Goal: Task Accomplishment & Management: Manage account settings

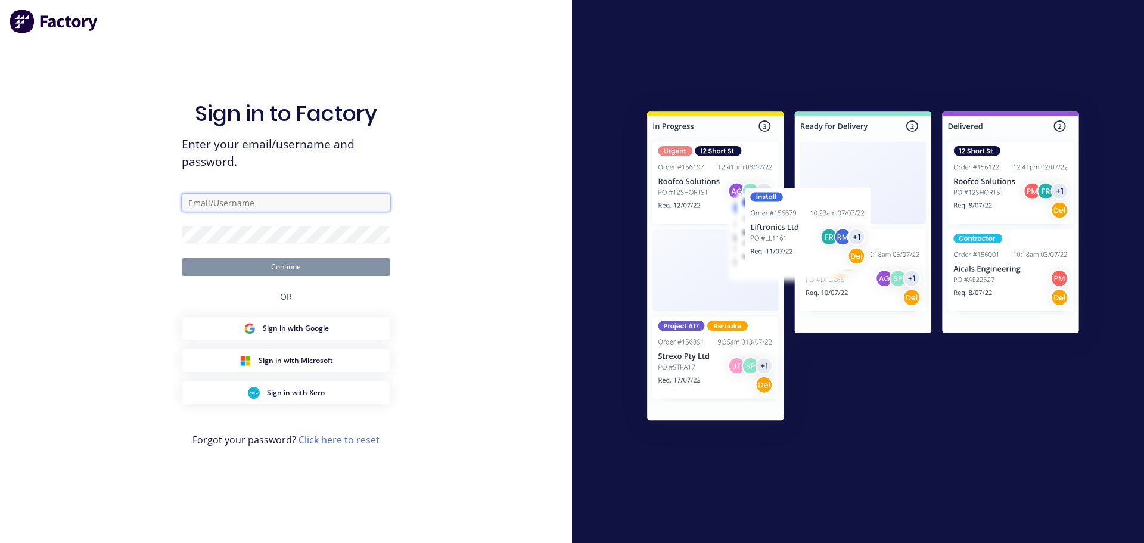
click at [213, 204] on input "text" at bounding box center [286, 203] width 209 height 18
type input "maricar@factory.app"
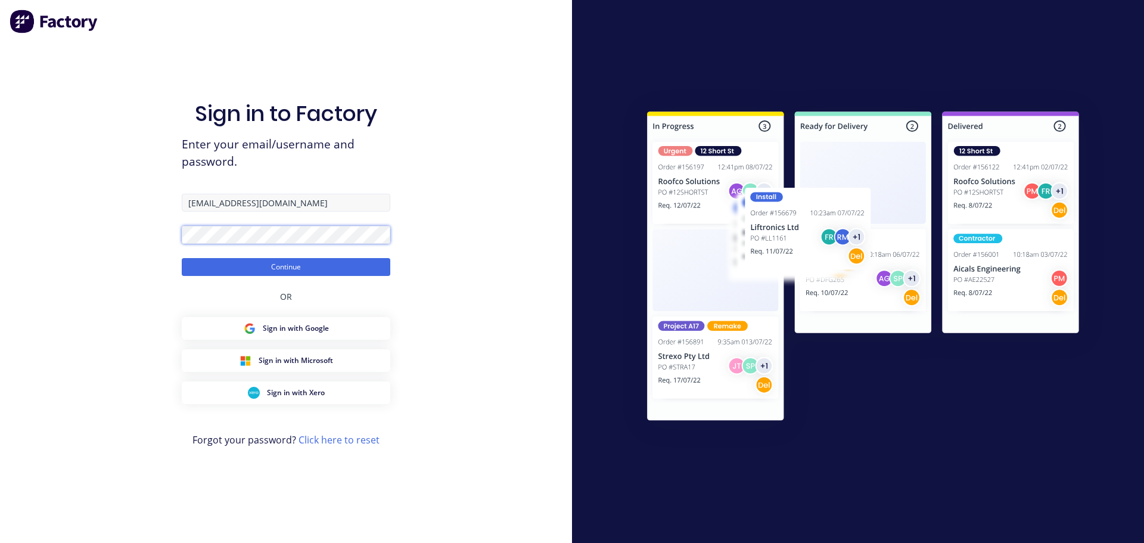
click at [182, 258] on button "Continue" at bounding box center [286, 267] width 209 height 18
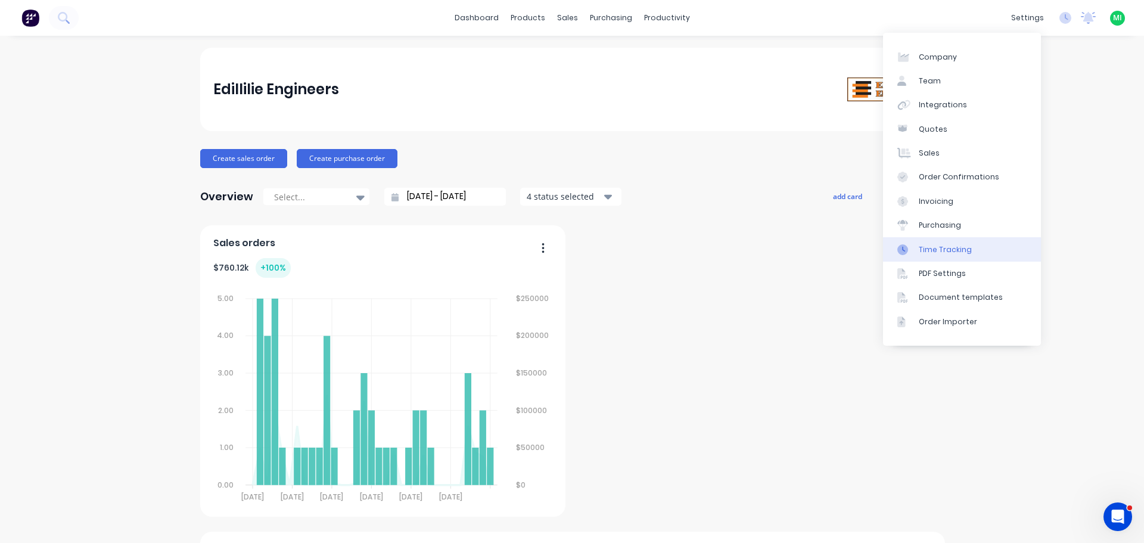
click at [960, 253] on div "Time Tracking" at bounding box center [945, 249] width 53 height 11
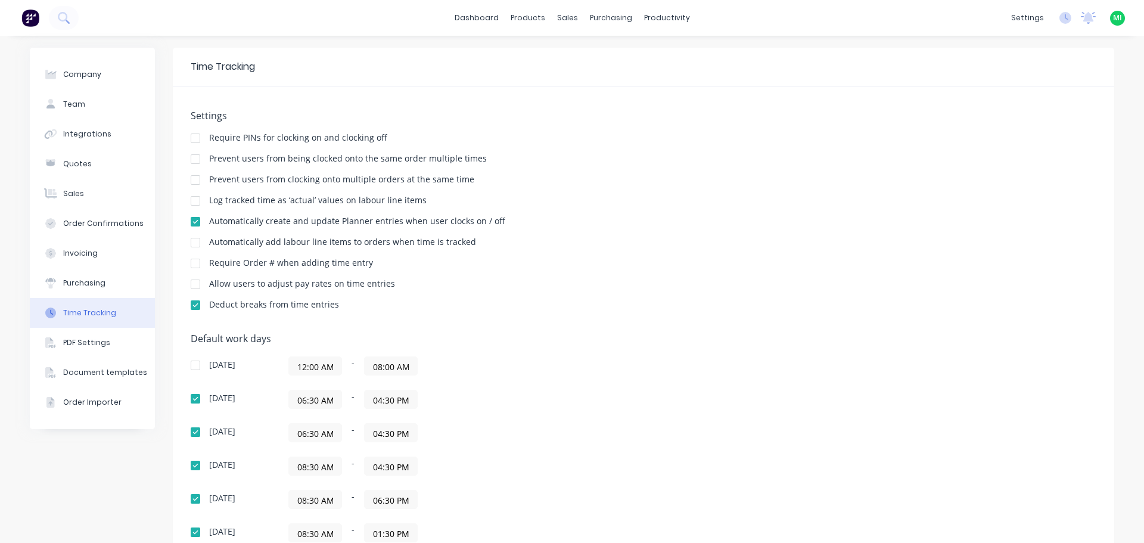
click at [28, 20] on img at bounding box center [30, 18] width 18 height 18
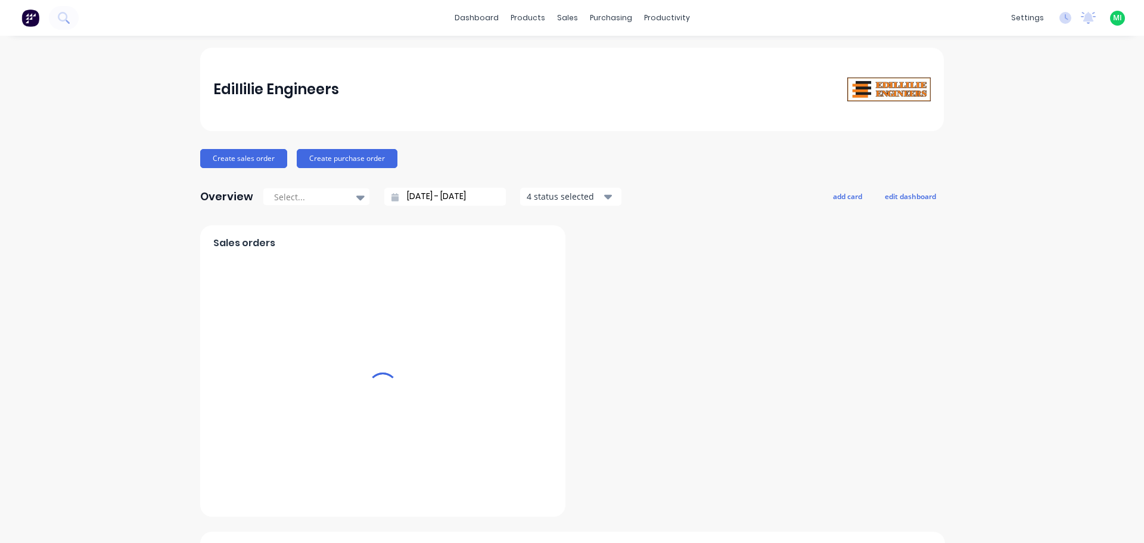
click at [1110, 16] on div "MI Edillilie Engineers [PERSON_NAME] Administrator Profile Sign out" at bounding box center [1117, 18] width 15 height 15
click at [1113, 17] on span "MI" at bounding box center [1117, 18] width 9 height 11
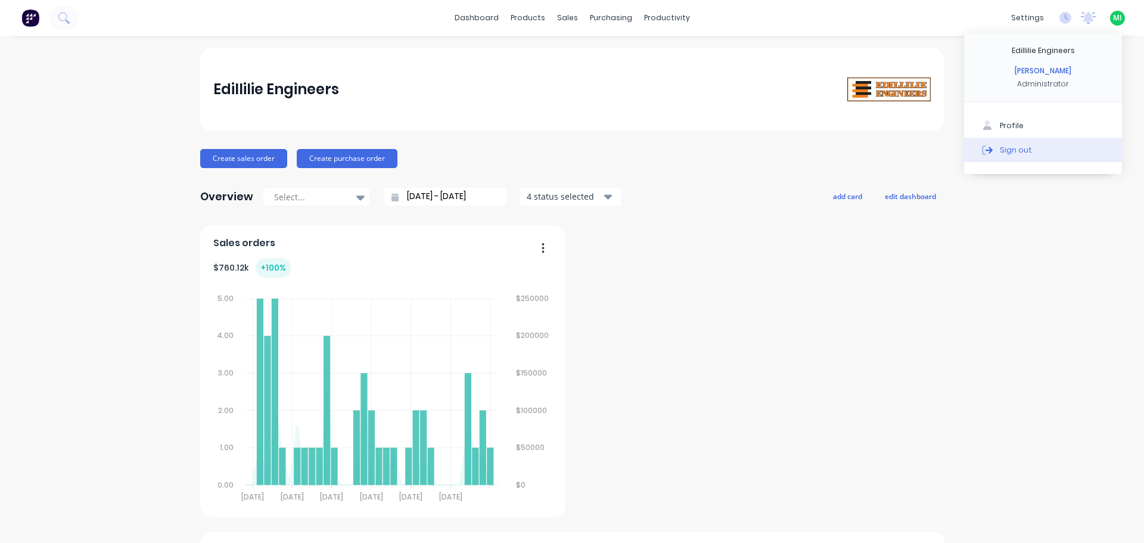
click at [1039, 145] on button "Sign out" at bounding box center [1043, 150] width 158 height 24
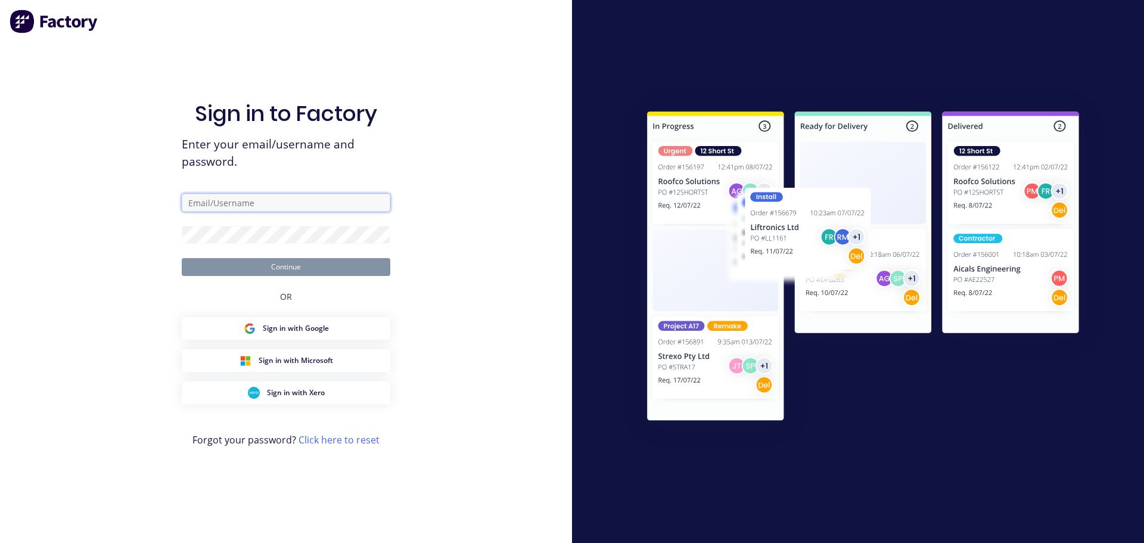
click at [302, 197] on input "text" at bounding box center [286, 203] width 209 height 18
type input "maricar@factory.app"
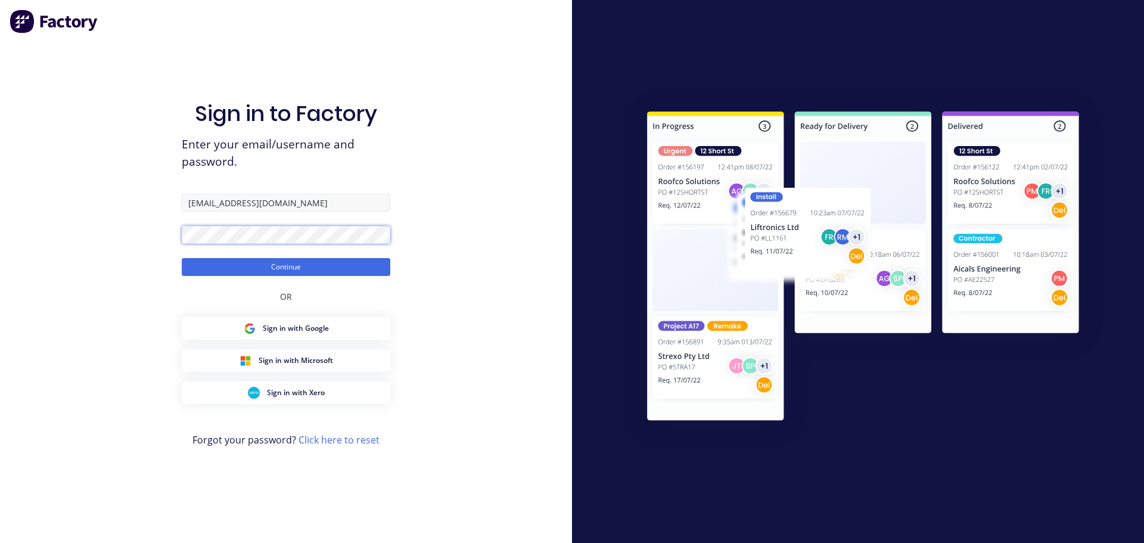
click at [182, 258] on button "Continue" at bounding box center [286, 267] width 209 height 18
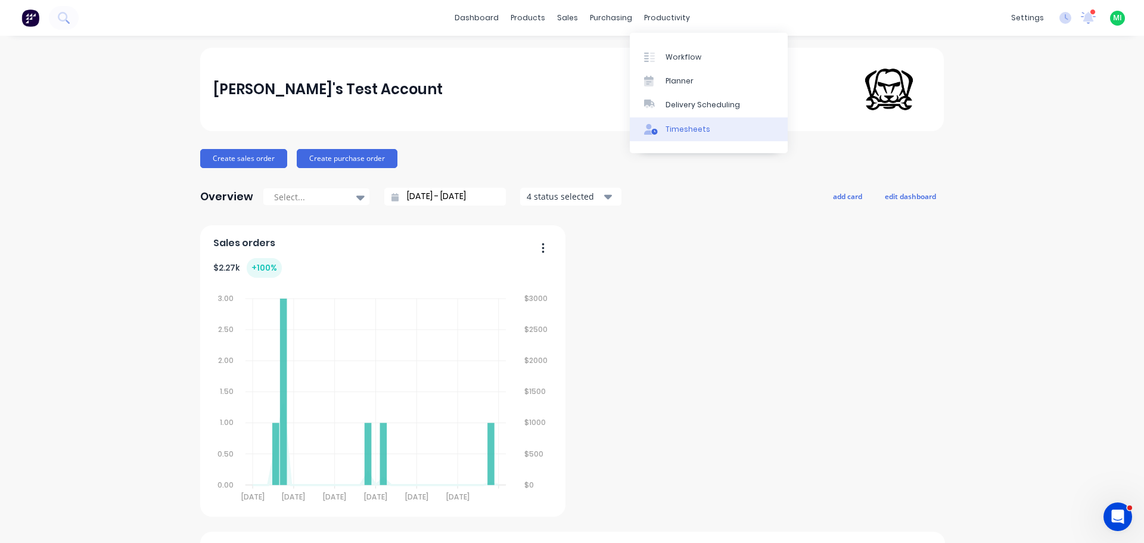
click at [673, 130] on div "Timesheets" at bounding box center [688, 129] width 45 height 11
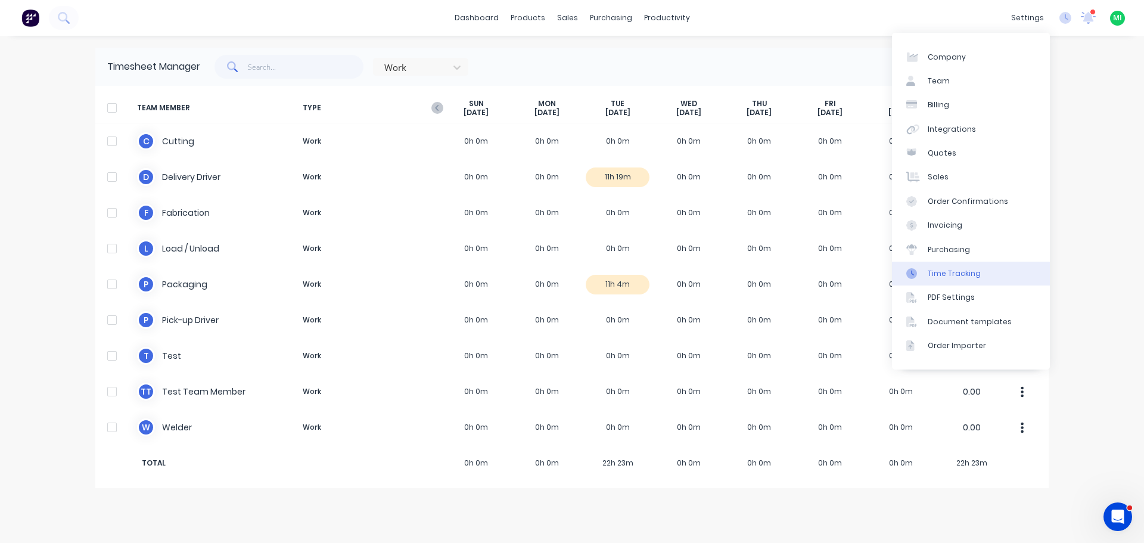
click at [916, 281] on link "Time Tracking" at bounding box center [971, 274] width 158 height 24
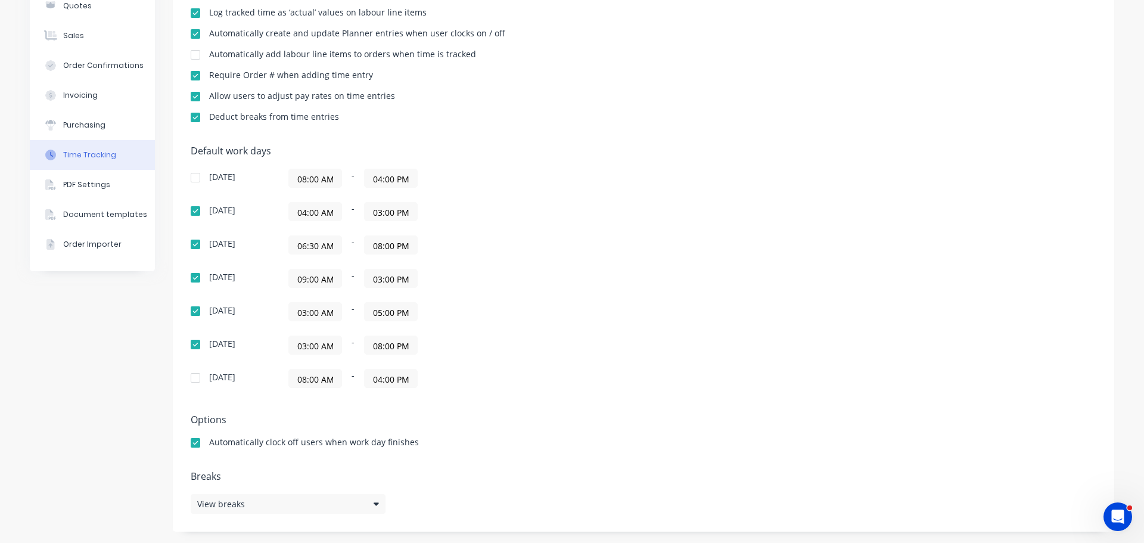
scroll to position [188, 0]
click at [246, 502] on div "View breaks" at bounding box center [288, 504] width 195 height 20
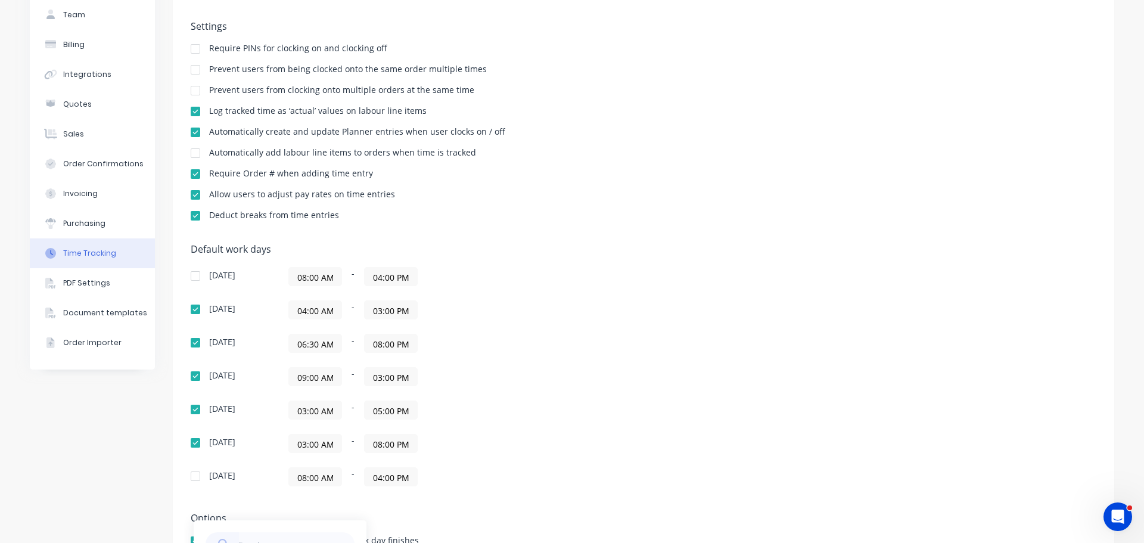
scroll to position [0, 0]
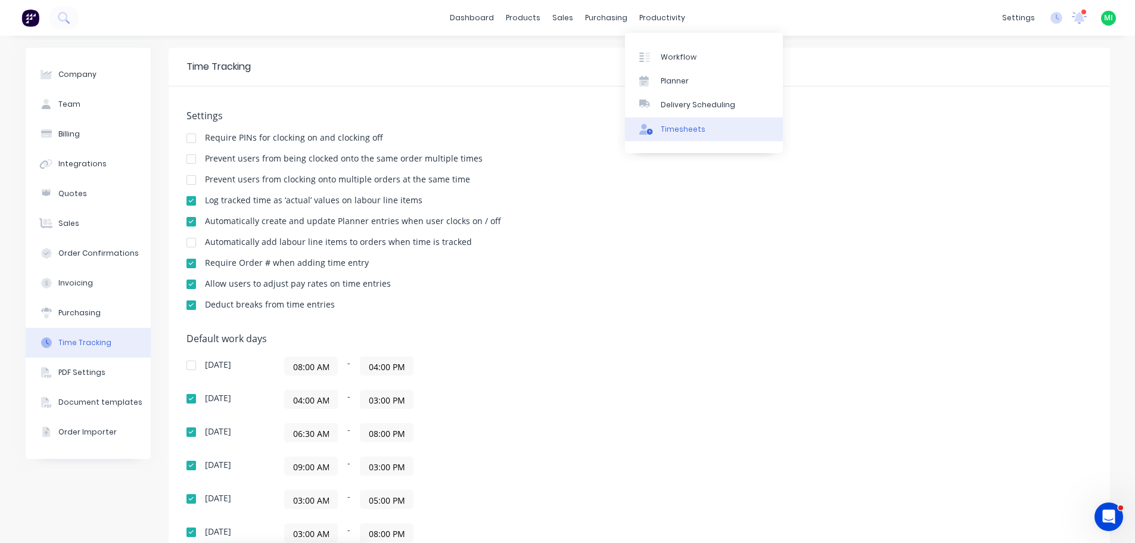
click at [675, 134] on div "Timesheets" at bounding box center [683, 129] width 45 height 11
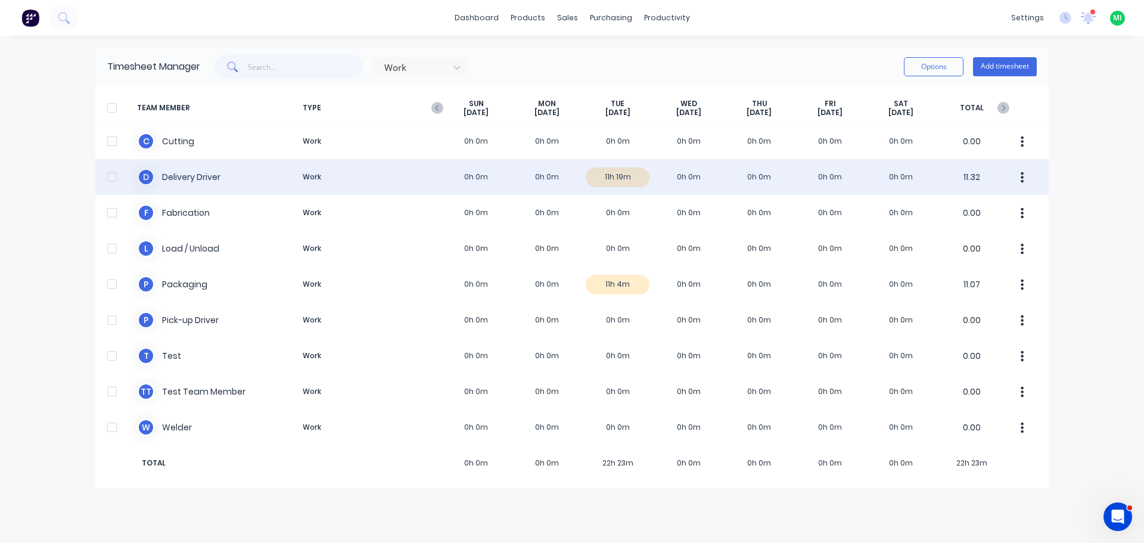
click at [563, 181] on div "D Delivery Driver Work 0h 0m 0h 0m 11h 19m 0h 0m 0h 0m 0h 0m 0h 0m 11.32" at bounding box center [572, 177] width 954 height 36
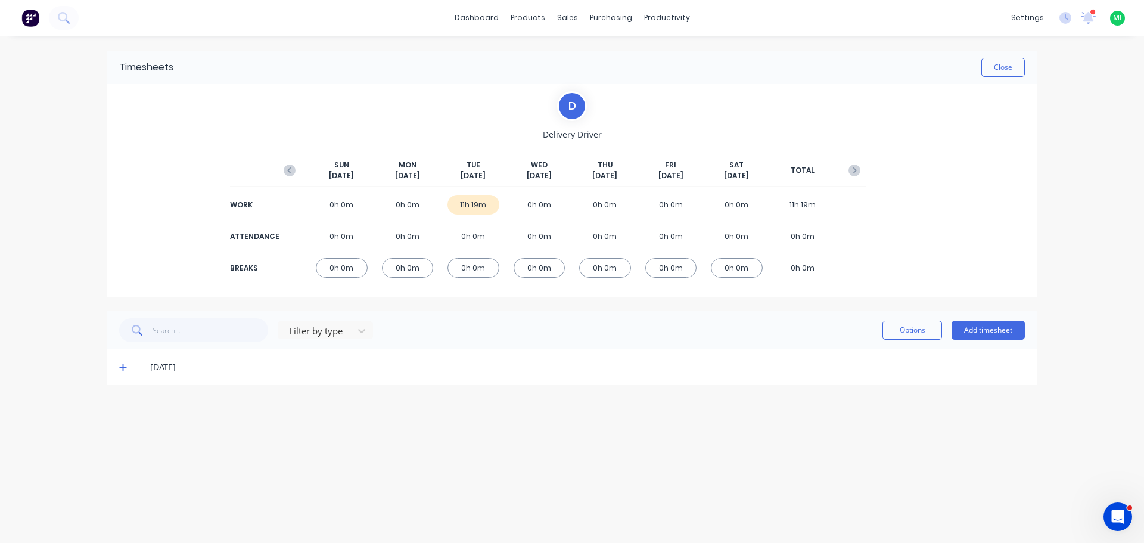
click at [123, 369] on icon at bounding box center [122, 367] width 7 height 7
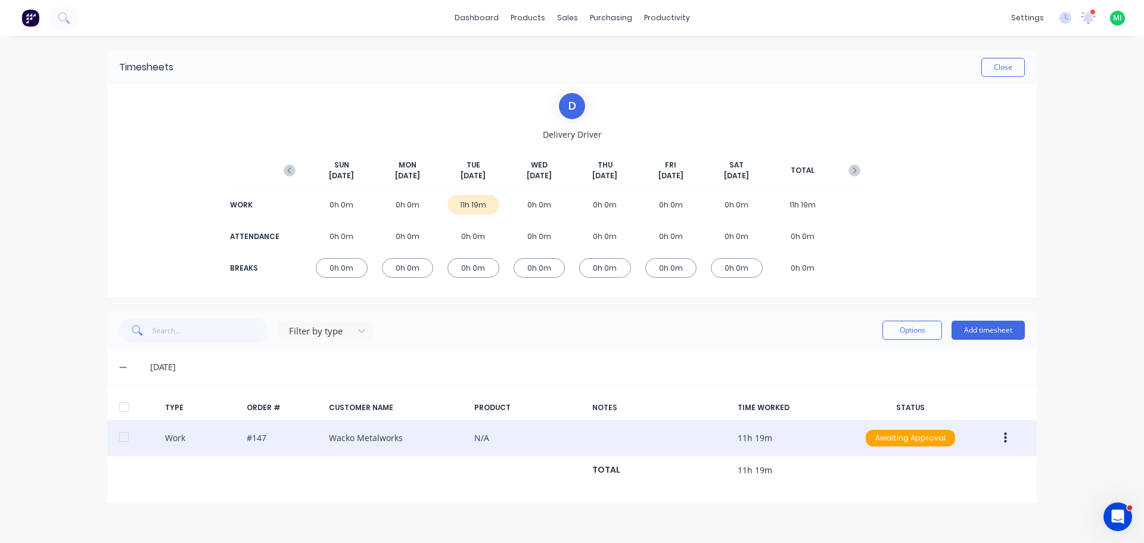
click at [1000, 433] on button "button" at bounding box center [1006, 437] width 28 height 21
click at [948, 393] on div "Edit" at bounding box center [963, 392] width 92 height 17
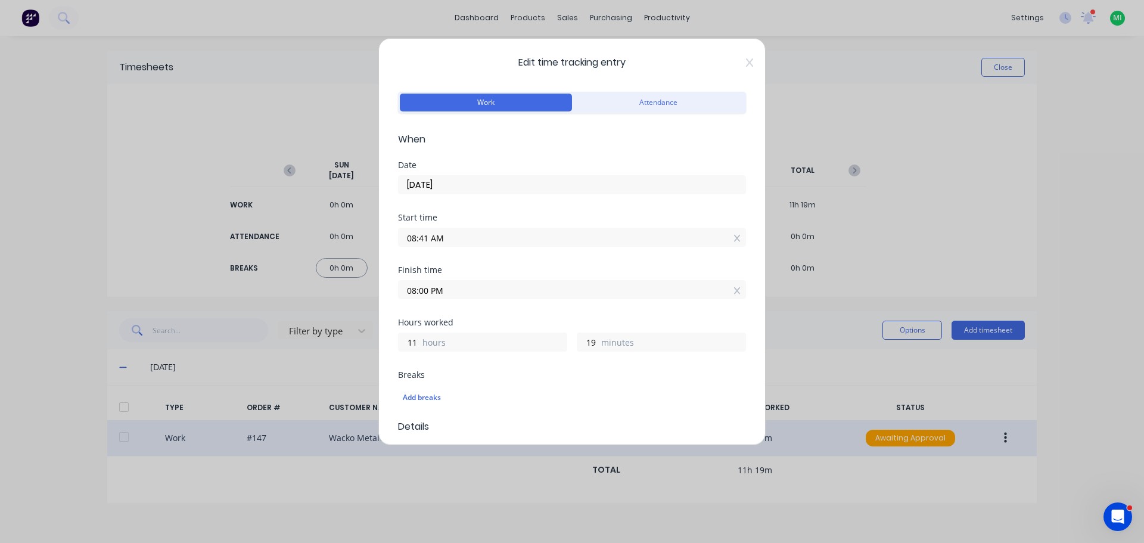
scroll to position [238, 0]
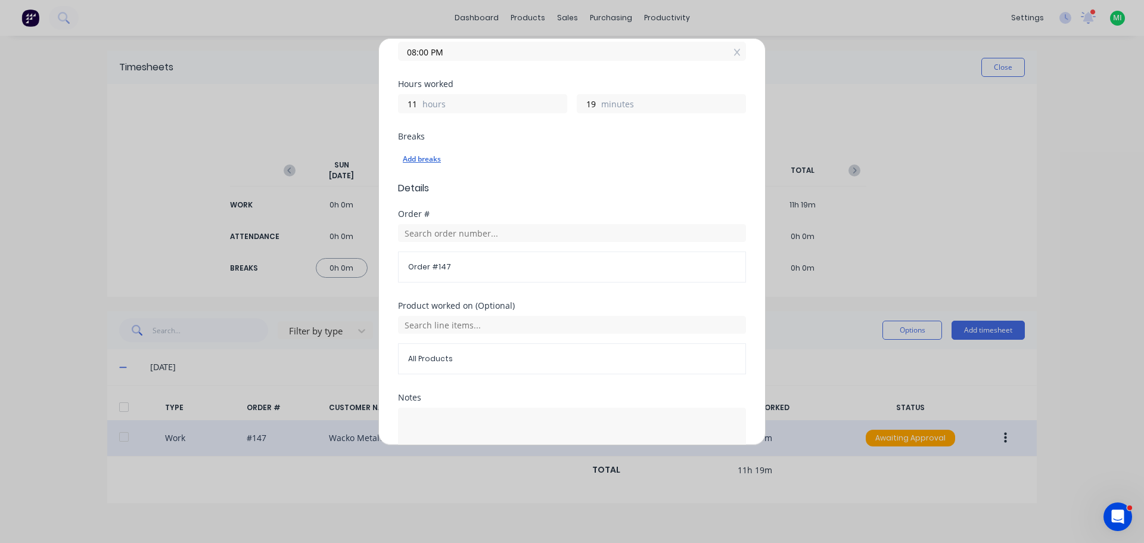
click at [429, 160] on div "Add breaks" at bounding box center [572, 158] width 339 height 15
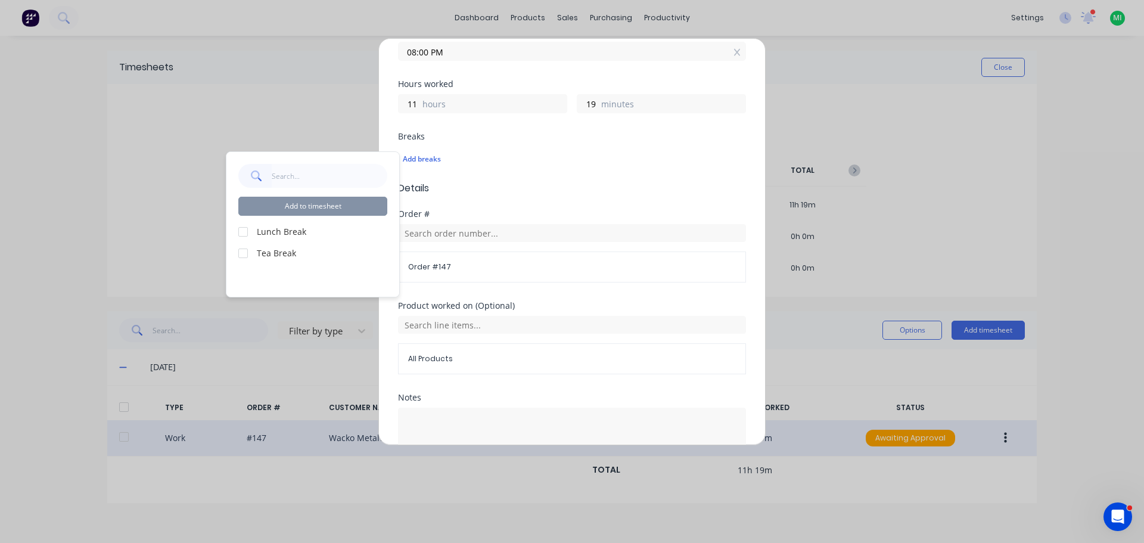
click at [238, 252] on div "Add to timesheet Lunch Break Tea Break" at bounding box center [312, 224] width 173 height 145
click at [244, 254] on div at bounding box center [243, 253] width 24 height 24
click at [253, 308] on div "Edit time tracking entry Work Attendance When Date 07/10/2025 Start time 08:41 …" at bounding box center [572, 271] width 1144 height 543
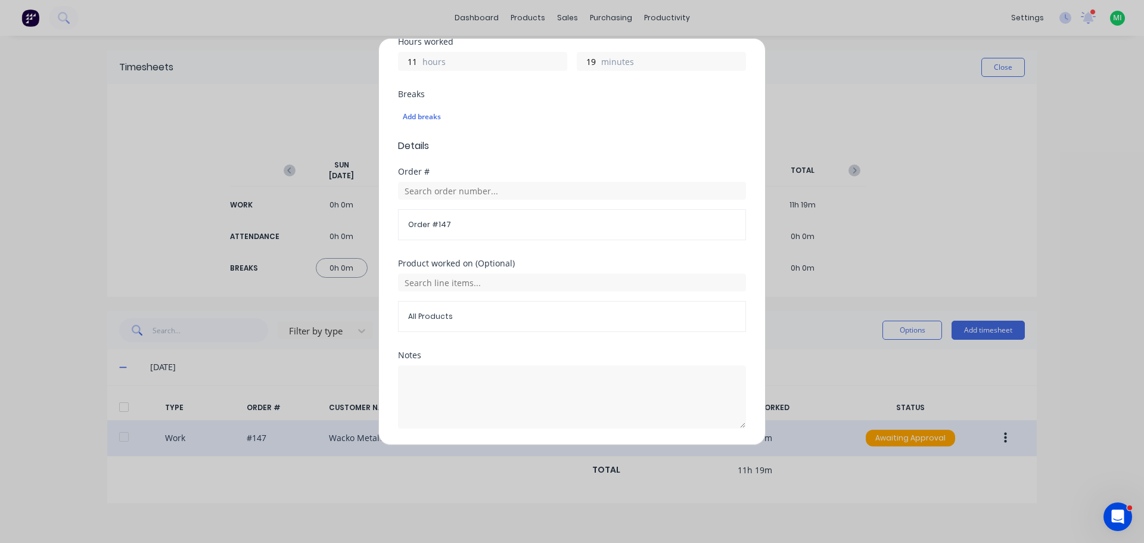
scroll to position [319, 0]
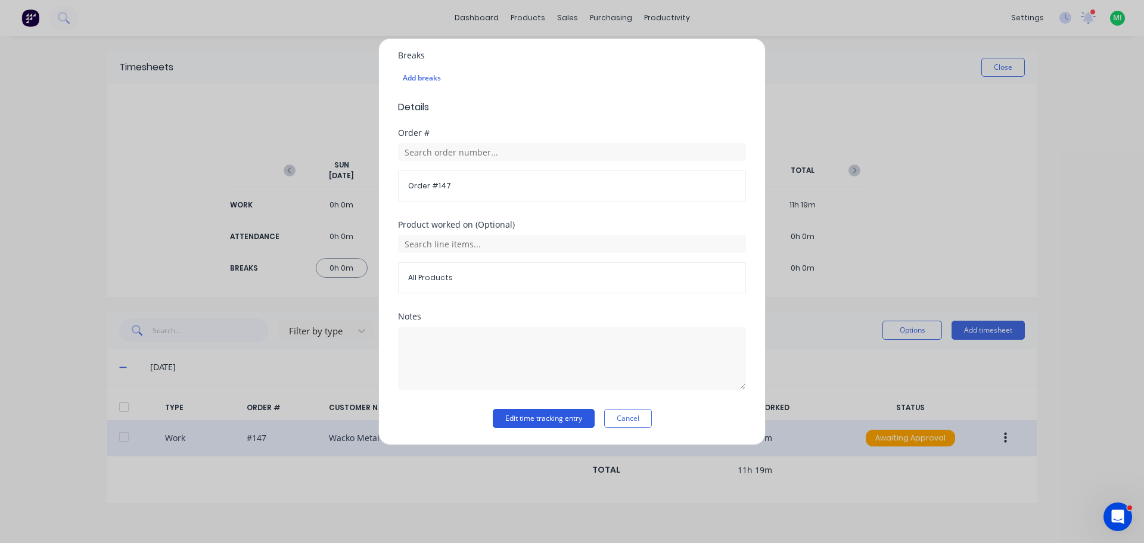
drag, startPoint x: 543, startPoint y: 423, endPoint x: 474, endPoint y: 400, distance: 72.8
click at [543, 423] on button "Edit time tracking entry" at bounding box center [544, 418] width 102 height 19
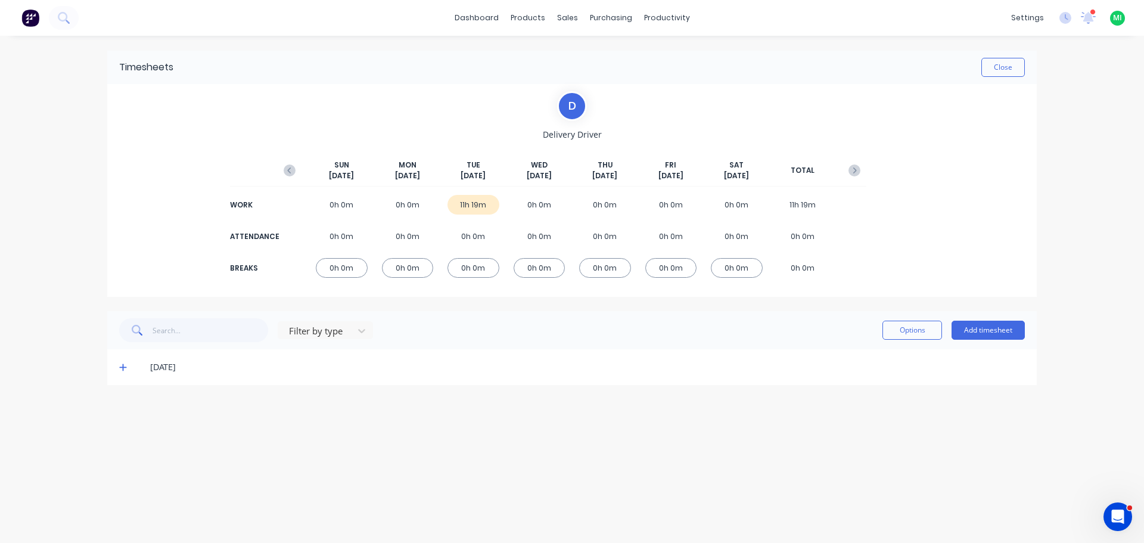
click at [121, 368] on icon at bounding box center [123, 367] width 8 height 8
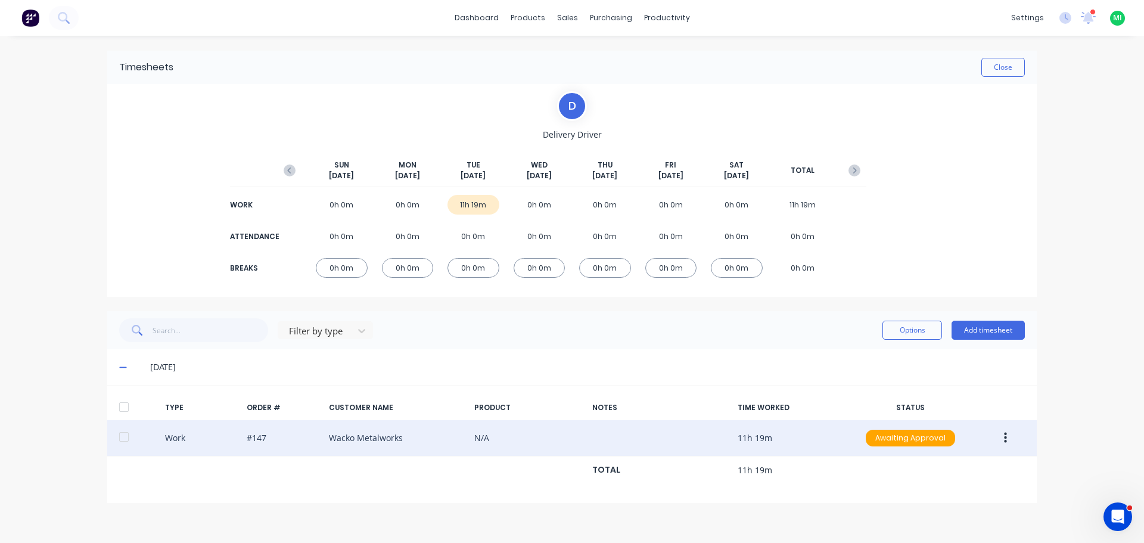
click at [1000, 432] on button "button" at bounding box center [1006, 437] width 28 height 21
click at [943, 394] on div "Edit" at bounding box center [963, 392] width 92 height 17
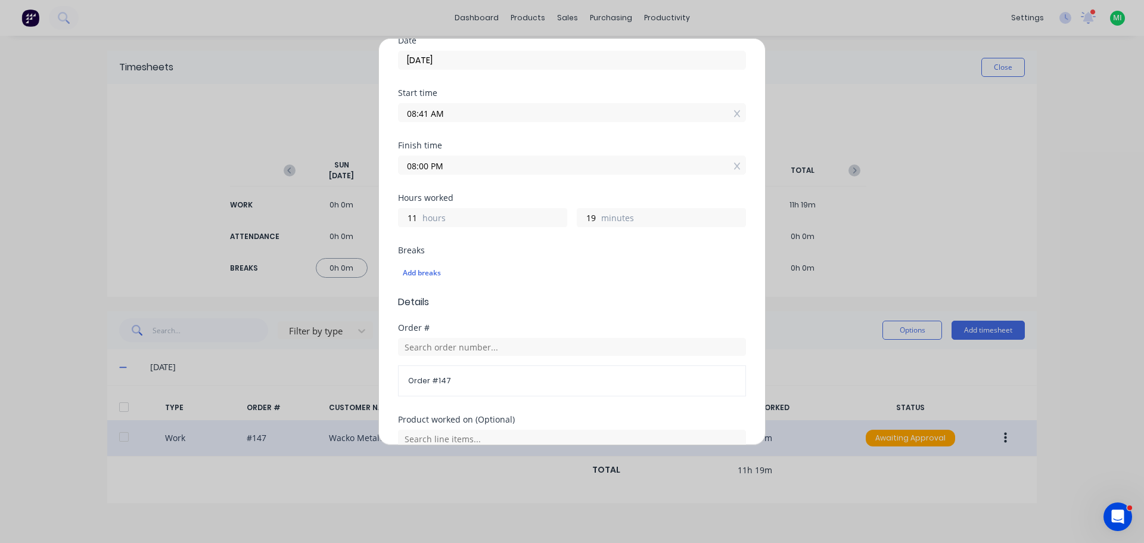
scroll to position [119, 0]
click at [423, 284] on div "Add breaks" at bounding box center [572, 278] width 339 height 15
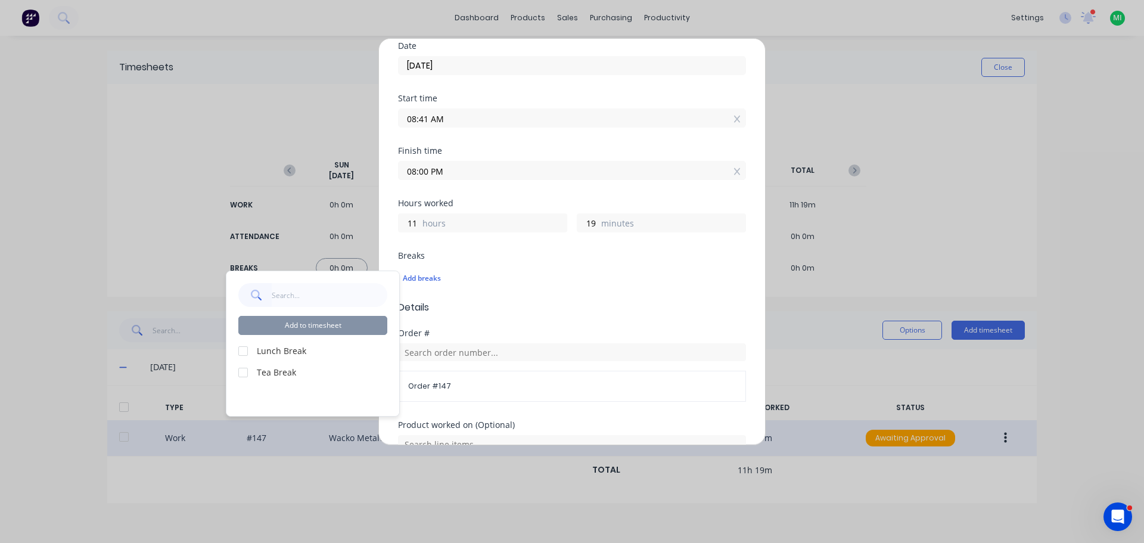
click at [240, 347] on div at bounding box center [243, 351] width 24 height 24
click at [311, 325] on button "Add to timesheet" at bounding box center [312, 325] width 149 height 19
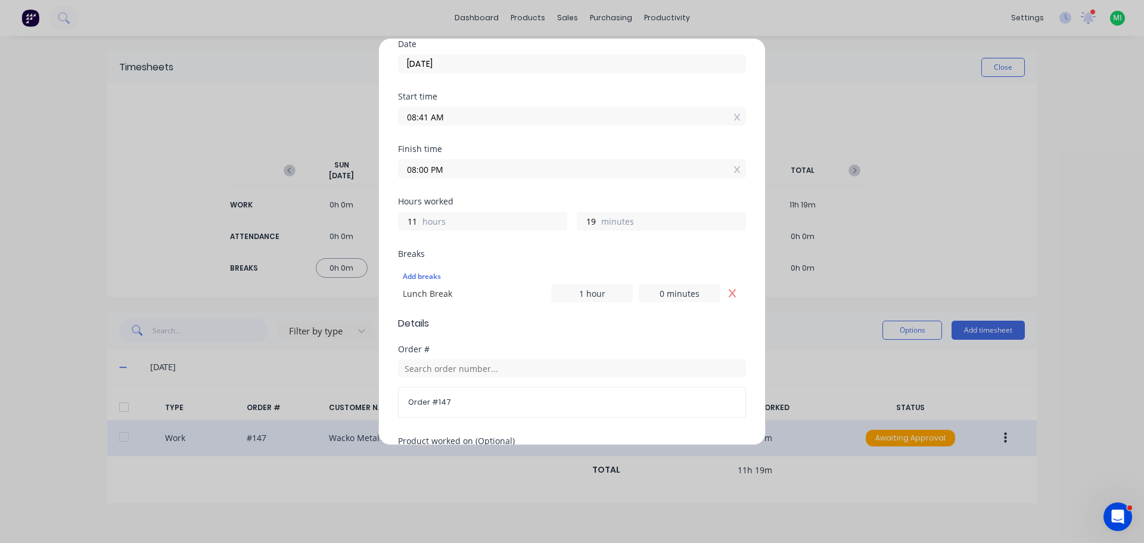
scroll to position [337, 0]
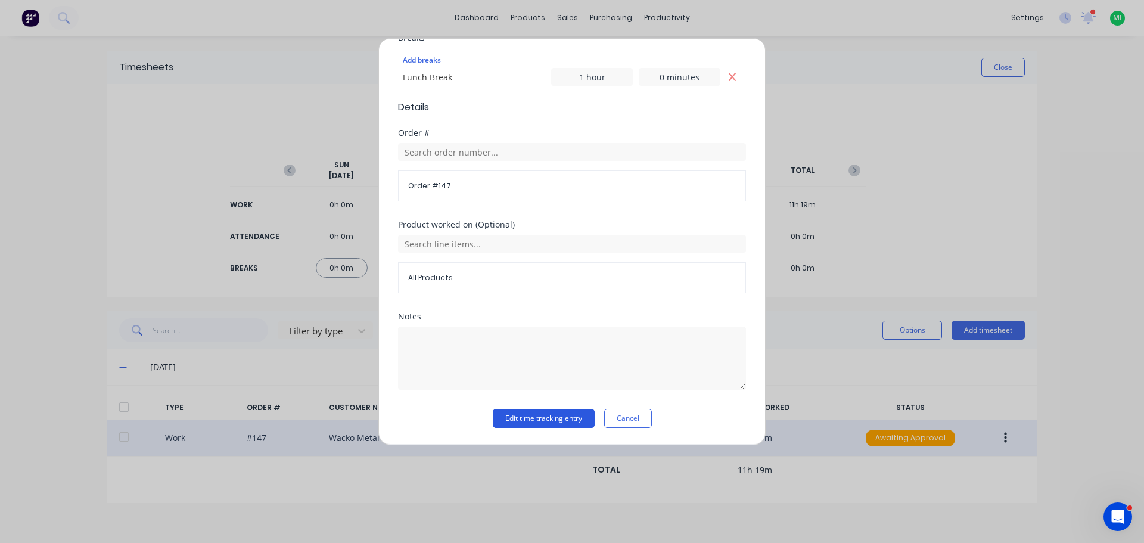
click at [542, 418] on button "Edit time tracking entry" at bounding box center [544, 418] width 102 height 19
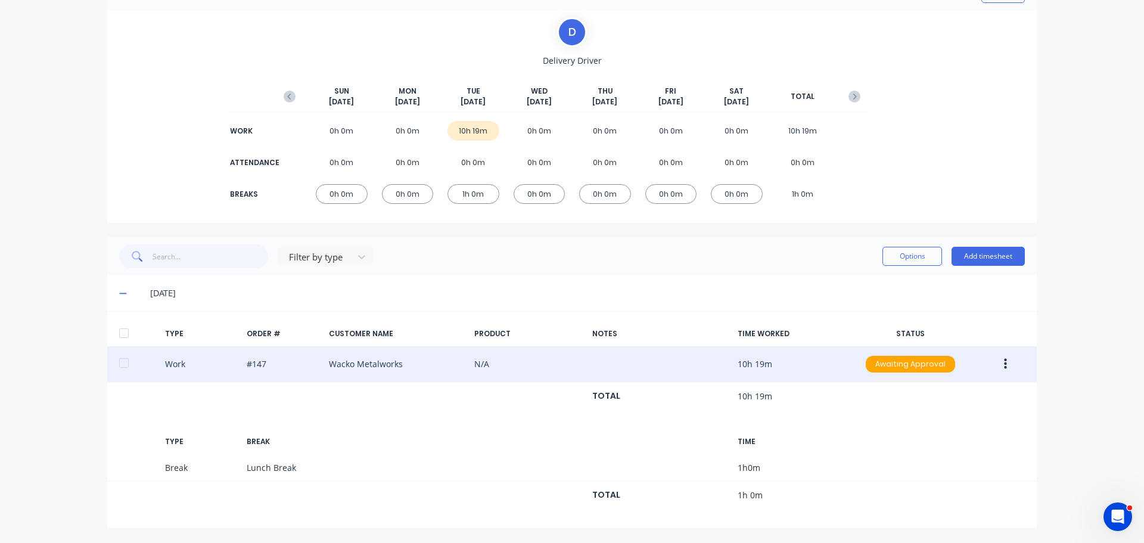
scroll to position [14, 0]
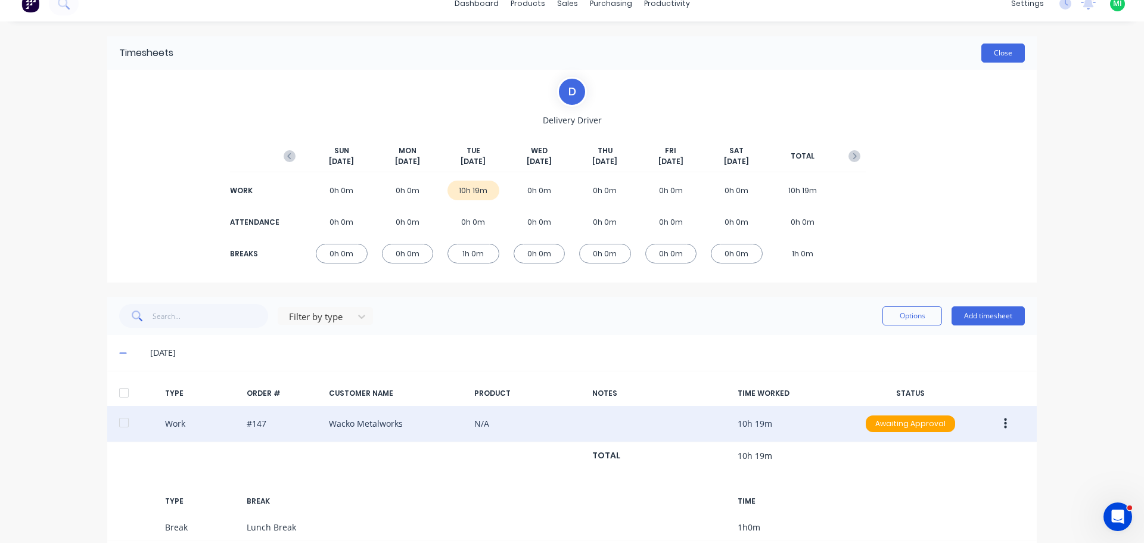
click at [1004, 53] on button "Close" at bounding box center [1004, 53] width 44 height 19
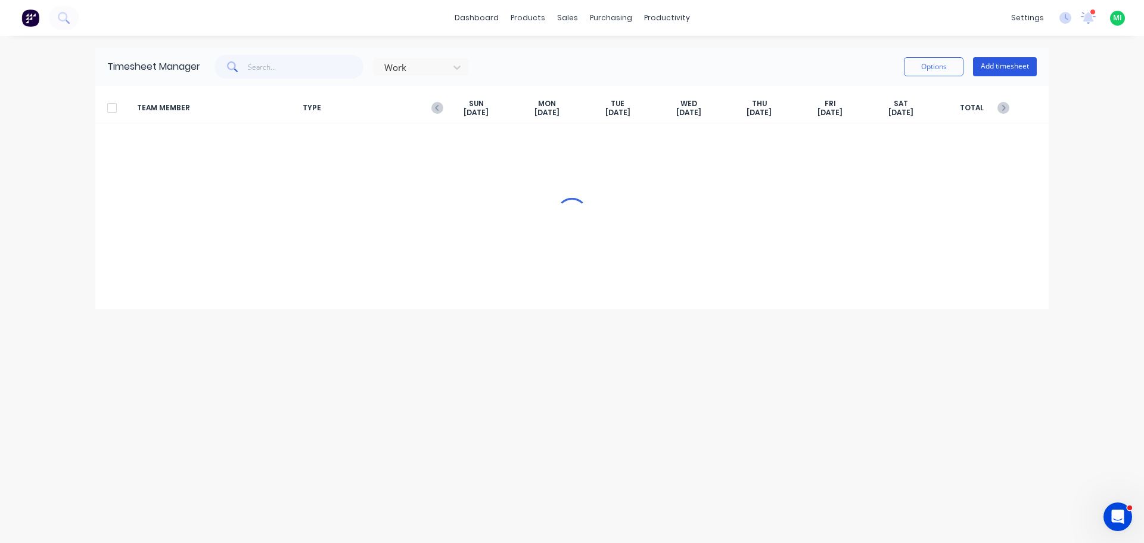
click at [1005, 58] on button "Add timesheet" at bounding box center [1005, 66] width 64 height 19
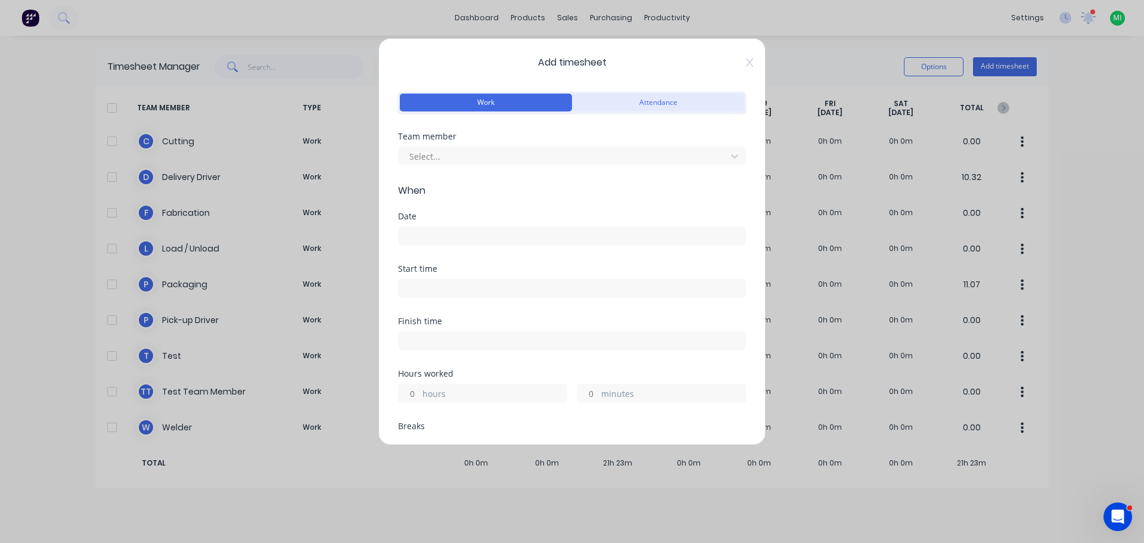
click at [607, 105] on button "Attendance" at bounding box center [658, 103] width 172 height 18
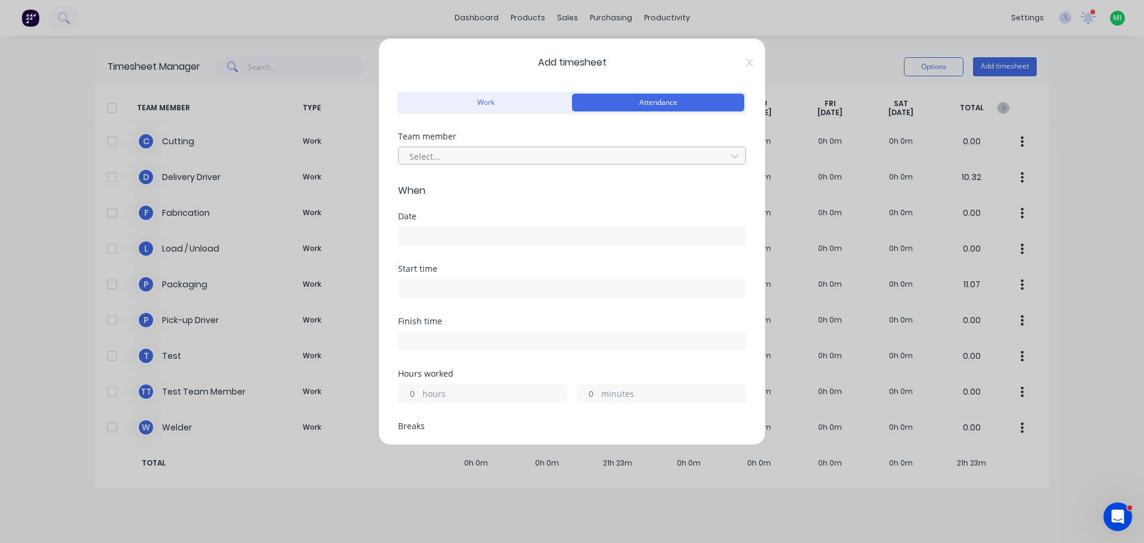
click at [464, 156] on div at bounding box center [564, 156] width 312 height 15
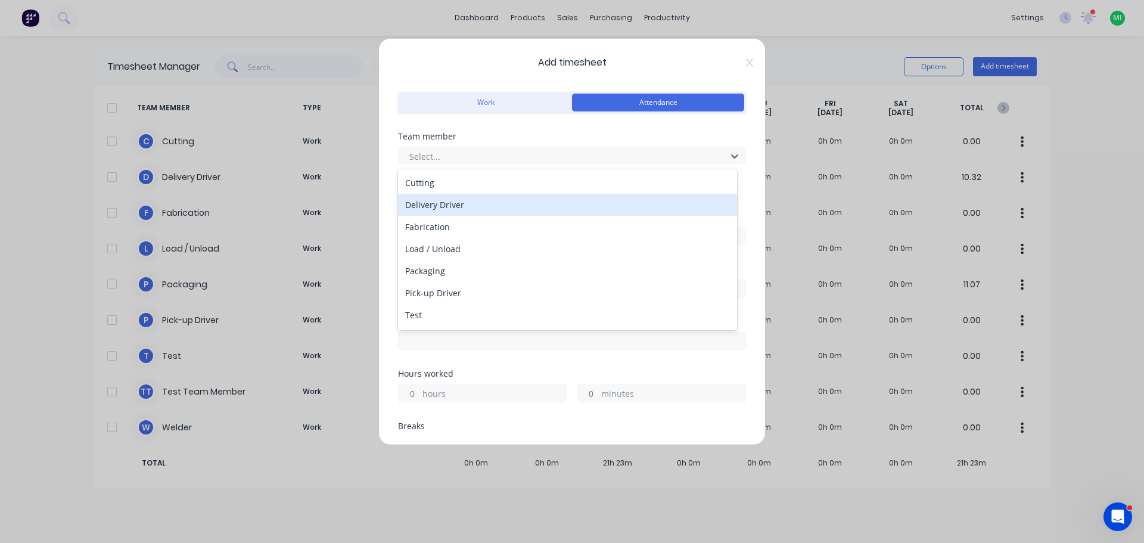
click at [454, 210] on div "Delivery Driver" at bounding box center [567, 205] width 339 height 22
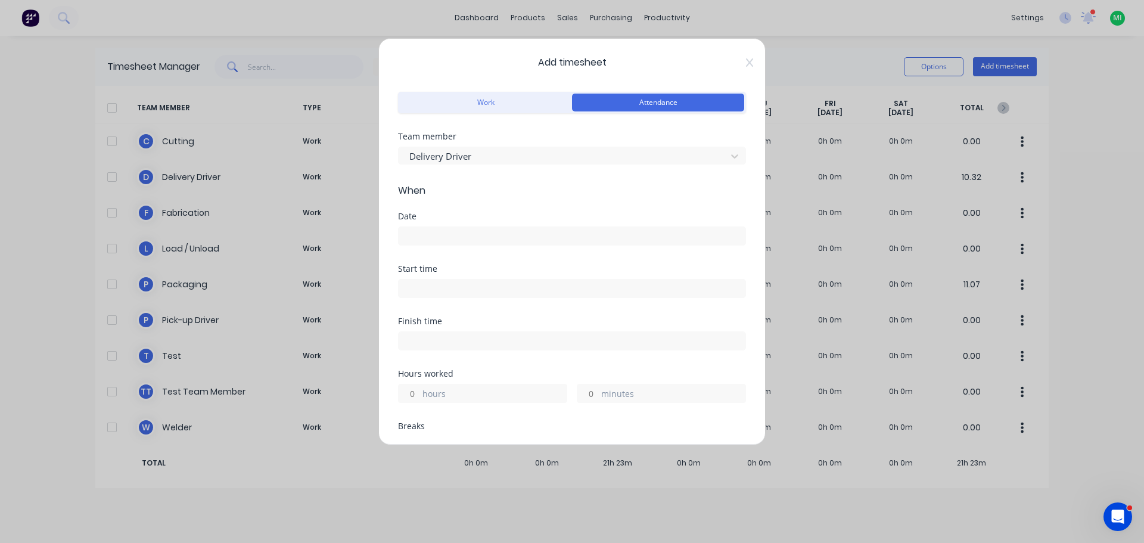
click at [422, 288] on input at bounding box center [572, 289] width 347 height 18
type input "11:49 AM"
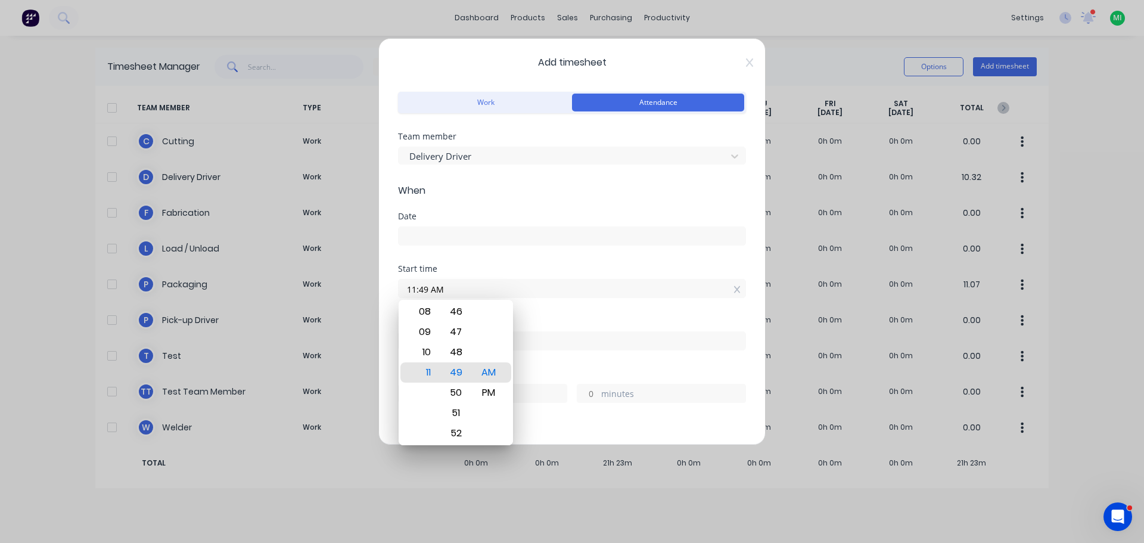
click at [548, 342] on input at bounding box center [572, 341] width 347 height 18
type input "11:49 AM"
type input "0"
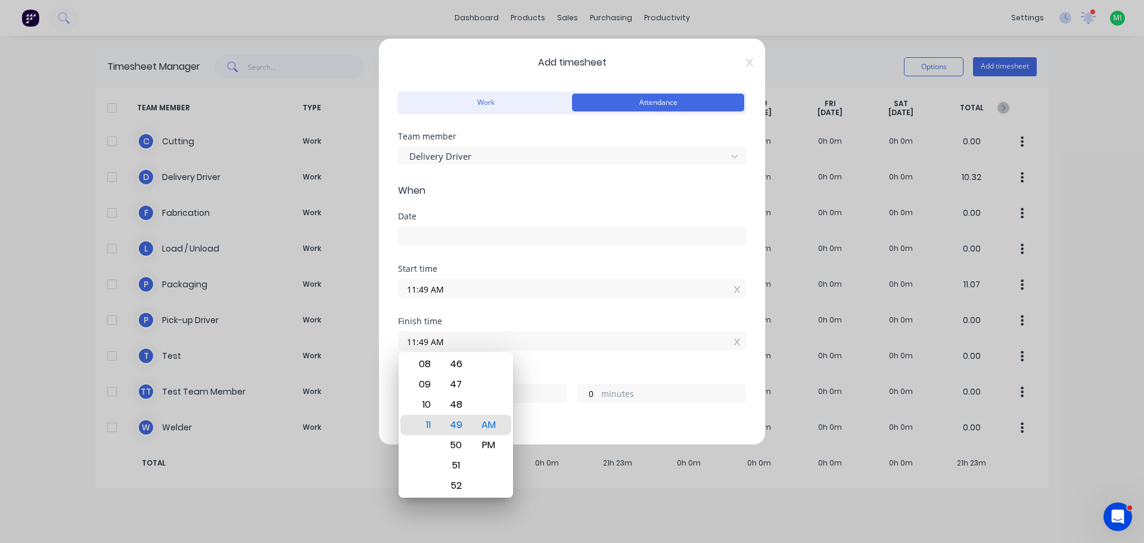
click at [552, 355] on div "Finish time 11:49 AM" at bounding box center [572, 343] width 348 height 52
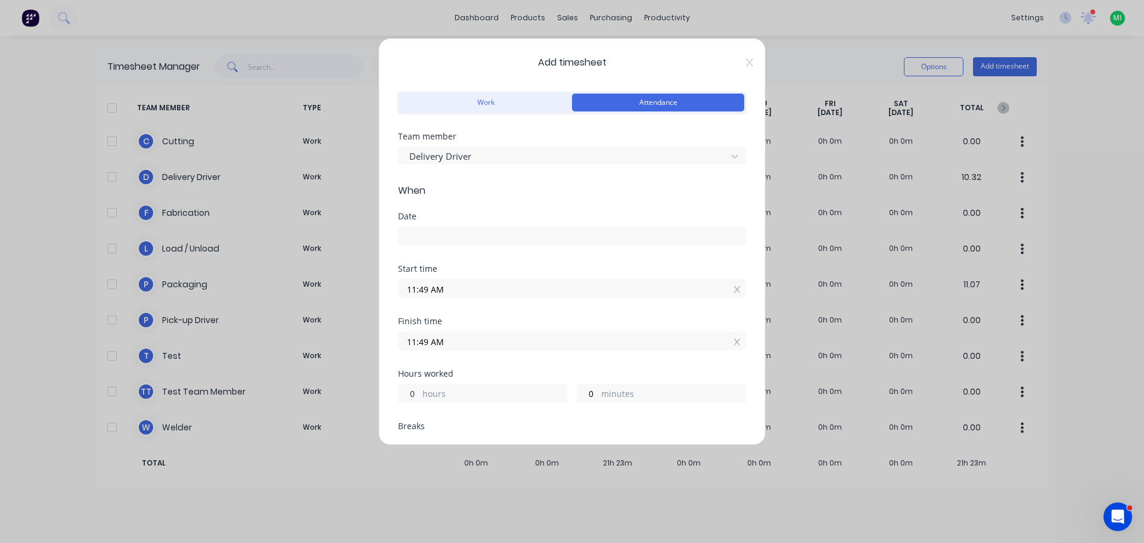
click at [415, 393] on input "0" at bounding box center [409, 393] width 21 height 18
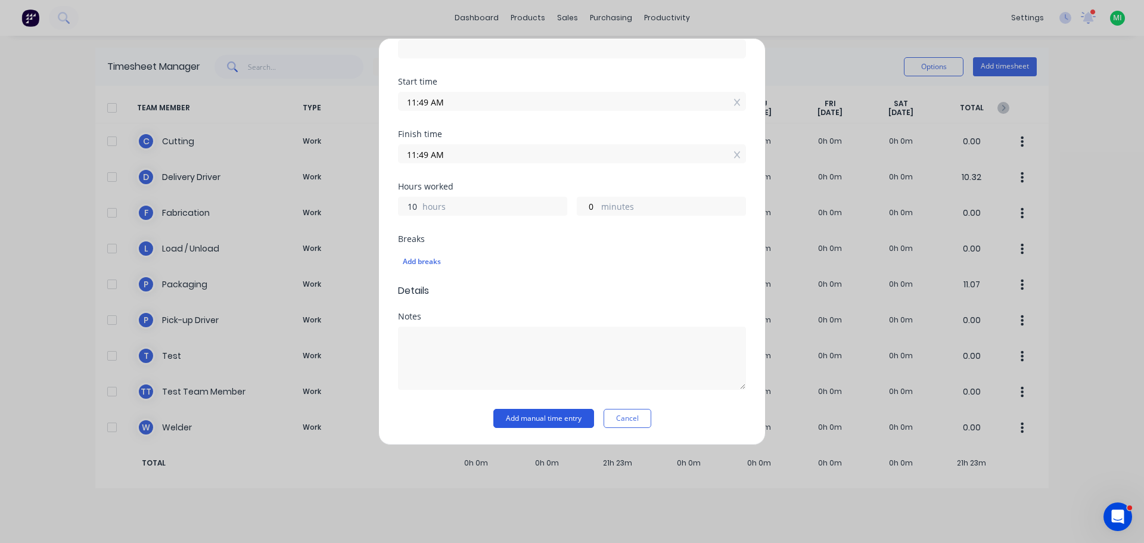
type input "10"
type input "09:49 PM"
click at [510, 415] on button "Add manual time entry" at bounding box center [544, 418] width 101 height 19
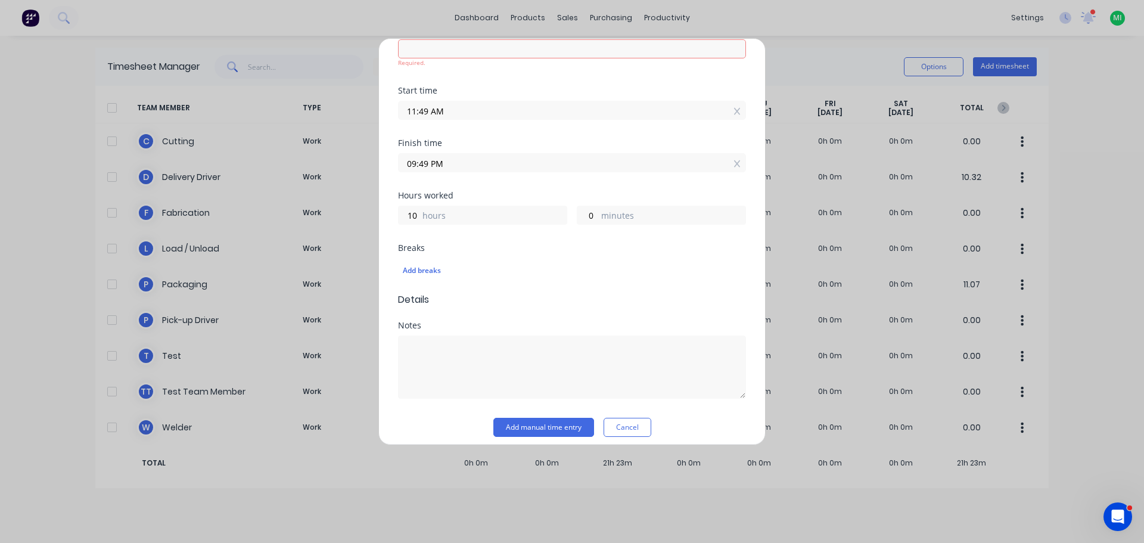
scroll to position [68, 0]
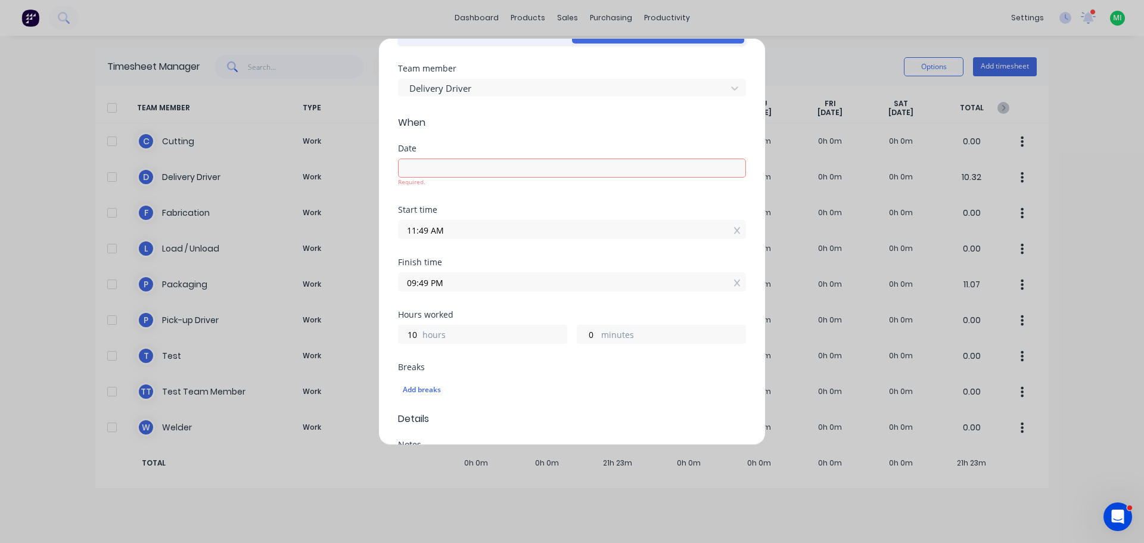
click at [440, 169] on input at bounding box center [572, 168] width 347 height 18
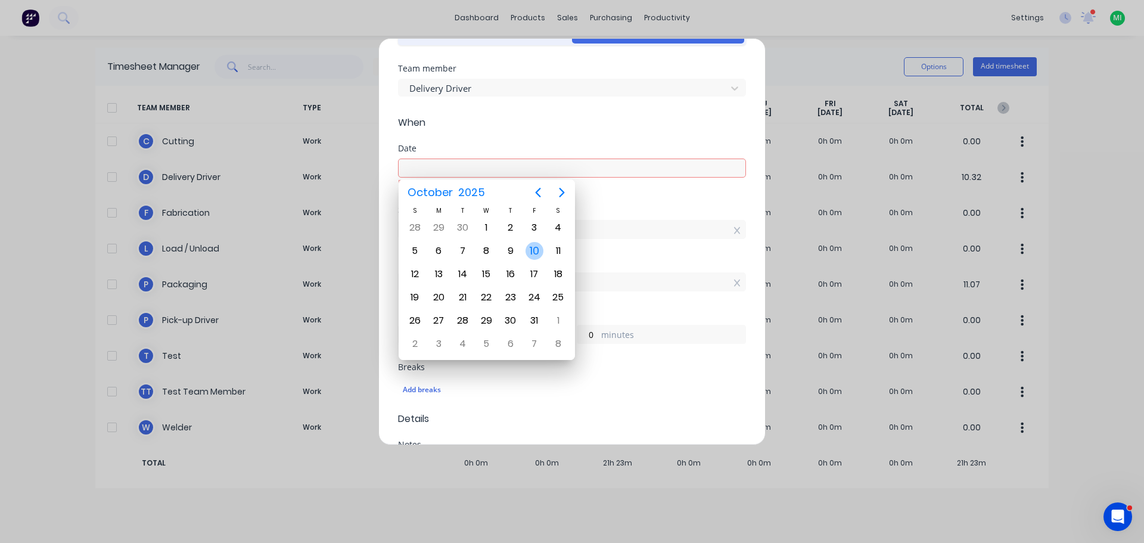
click at [532, 250] on div "10" at bounding box center [535, 251] width 18 height 18
type input "10/10/2025"
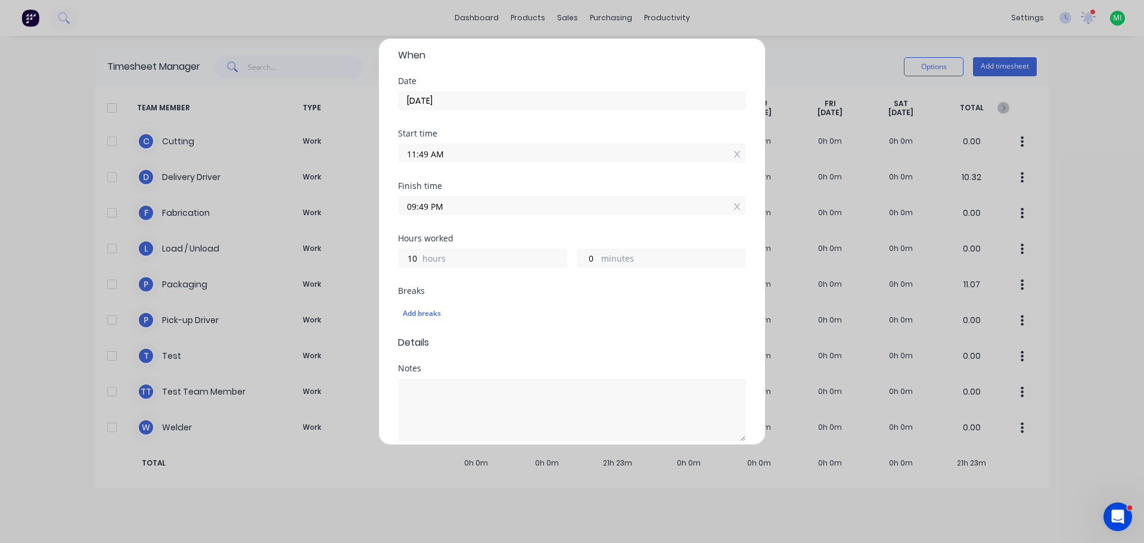
scroll to position [187, 0]
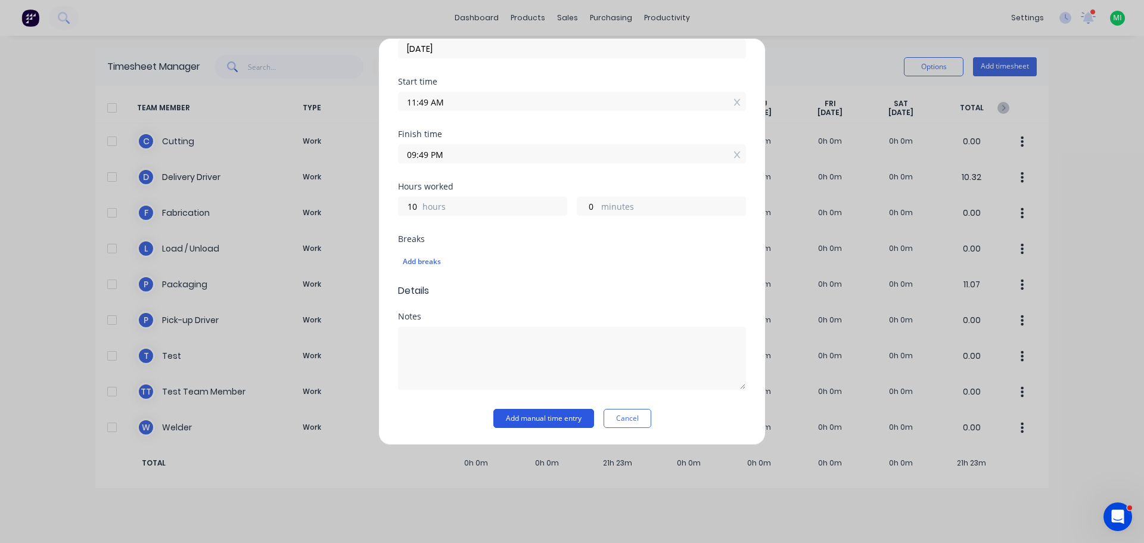
click at [536, 417] on button "Add manual time entry" at bounding box center [544, 418] width 101 height 19
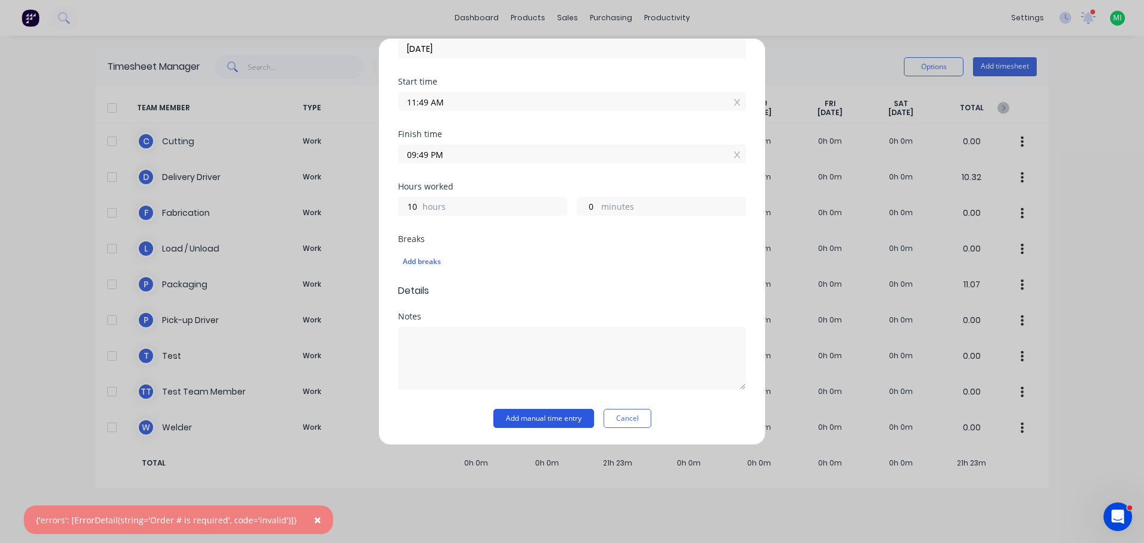
click at [544, 419] on button "Add manual time entry" at bounding box center [544, 418] width 101 height 19
click at [619, 418] on button "Cancel" at bounding box center [628, 418] width 48 height 19
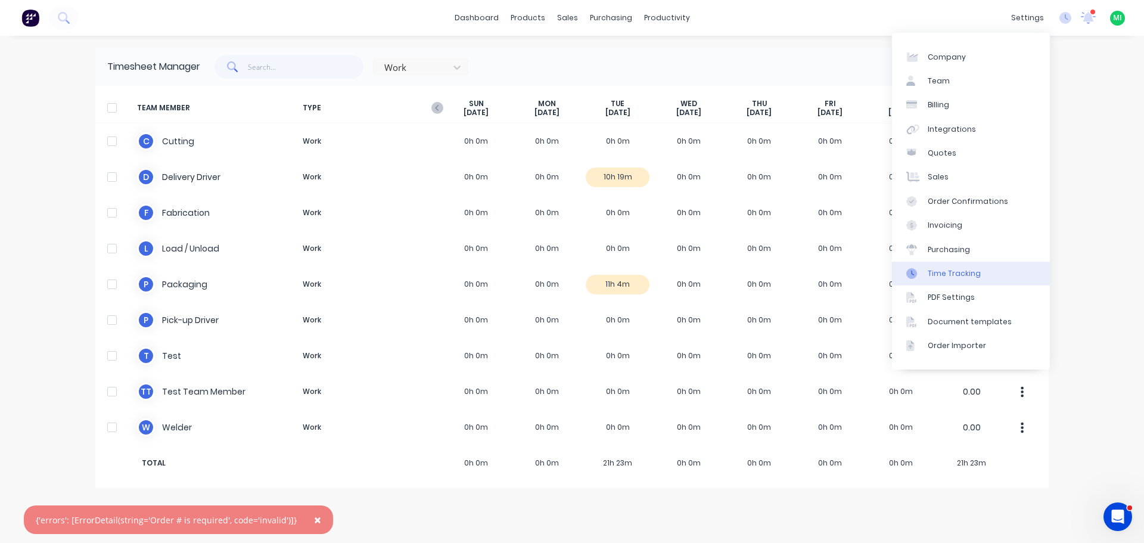
drag, startPoint x: 958, startPoint y: 280, endPoint x: 893, endPoint y: 278, distance: 64.4
click at [958, 279] on link "Time Tracking" at bounding box center [971, 274] width 158 height 24
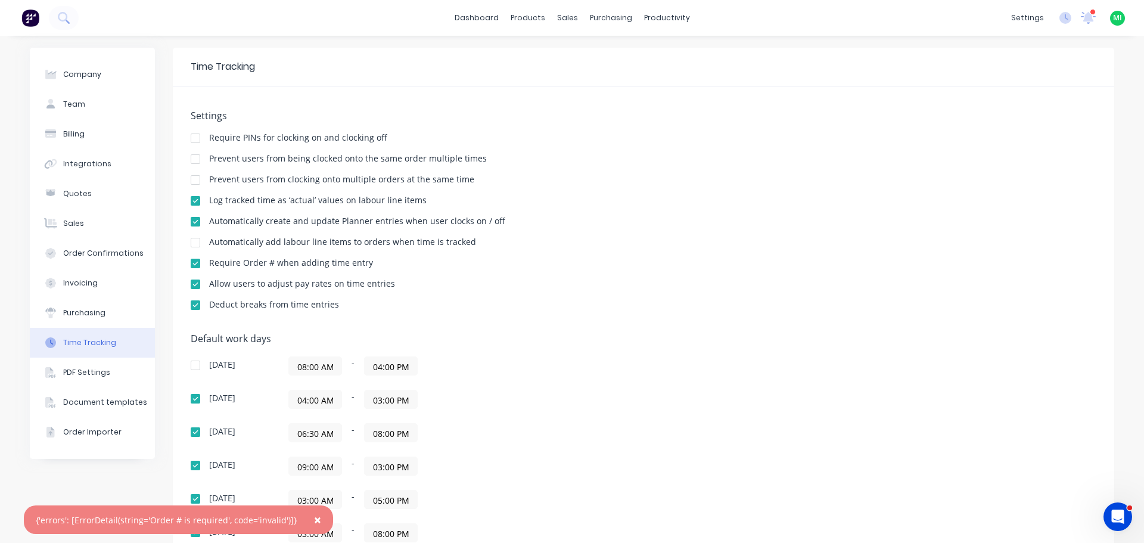
click at [192, 262] on div at bounding box center [196, 264] width 24 height 24
click at [678, 129] on div "Timesheets" at bounding box center [688, 129] width 45 height 11
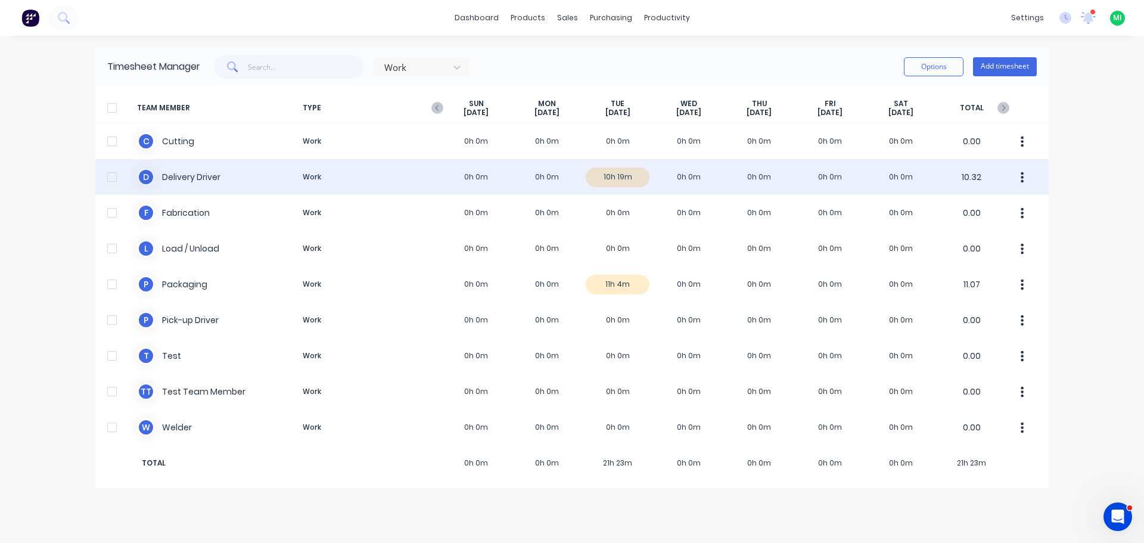
click at [551, 188] on div "D Delivery Driver Work 0h 0m 0h 0m 10h 19m 0h 0m 0h 0m 0h 0m 0h 0m 10.32" at bounding box center [572, 177] width 954 height 36
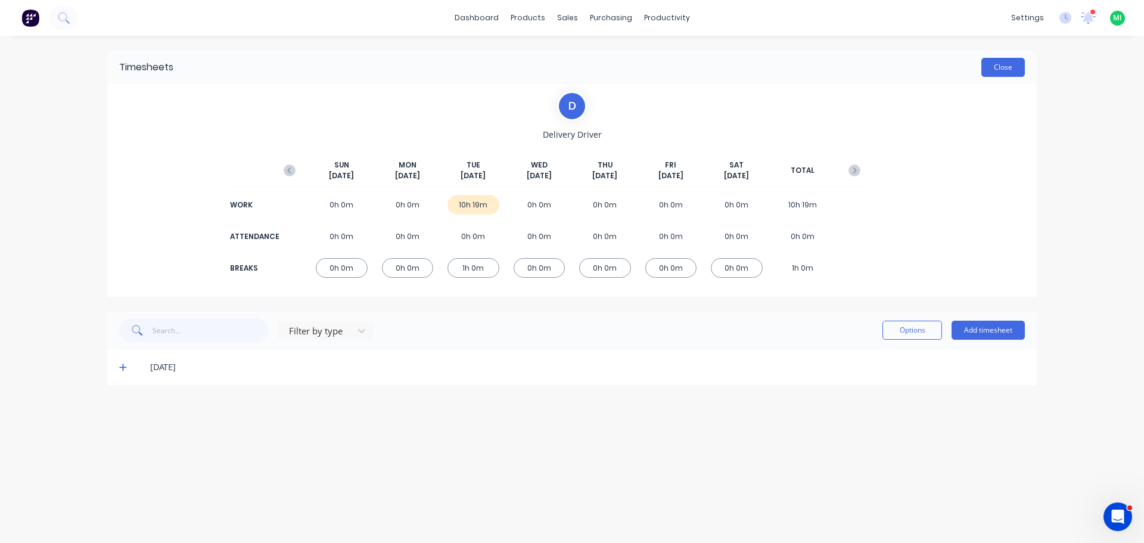
click at [999, 69] on button "Close" at bounding box center [1004, 67] width 44 height 19
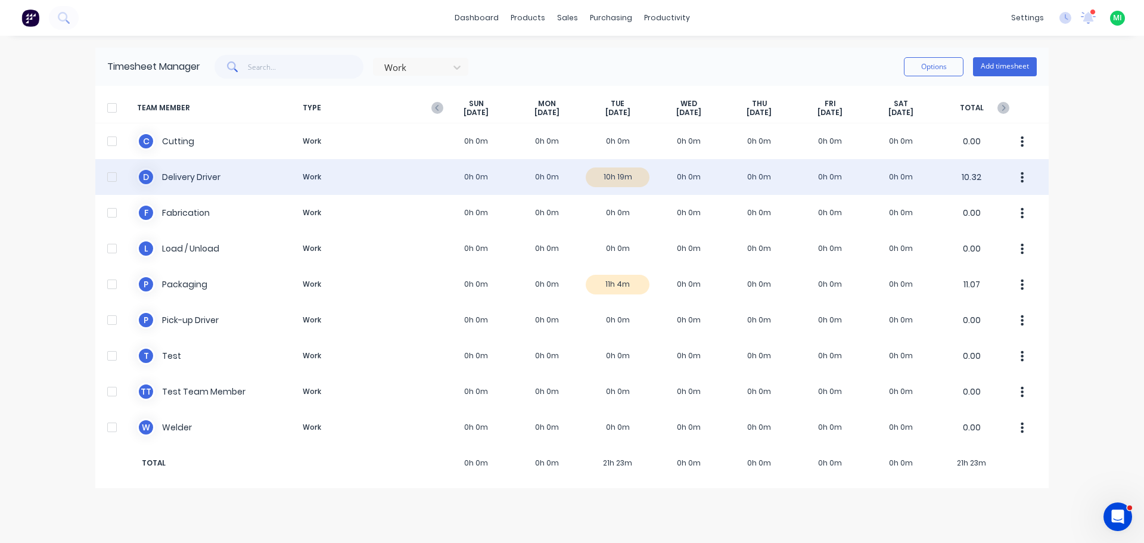
click at [585, 185] on div "D Delivery Driver Work 0h 0m 0h 0m 10h 19m 0h 0m 0h 0m 0h 0m 0h 0m 10.32" at bounding box center [572, 177] width 954 height 36
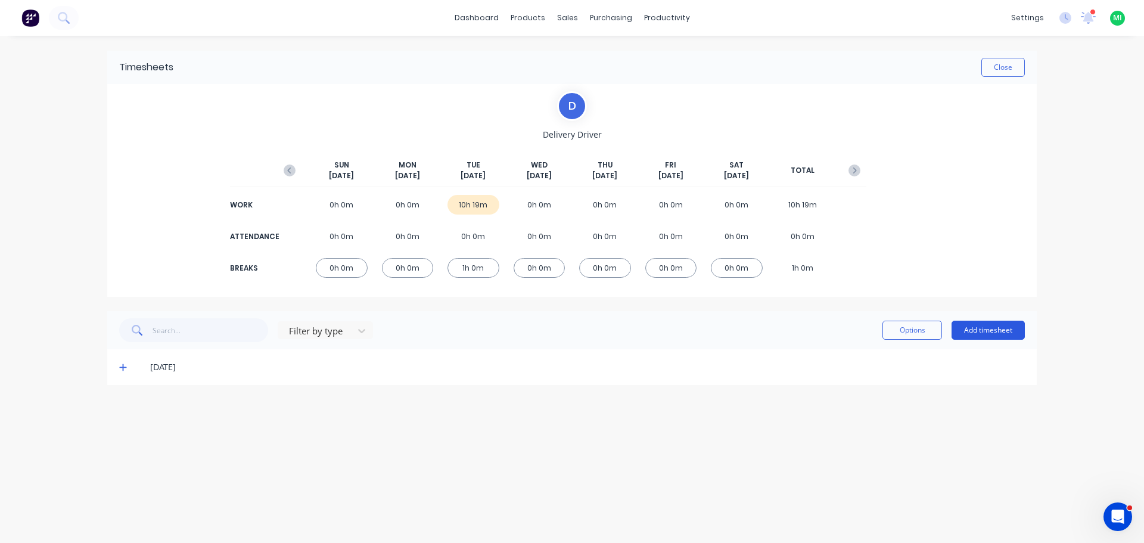
click at [994, 322] on button "Add timesheet" at bounding box center [988, 330] width 73 height 19
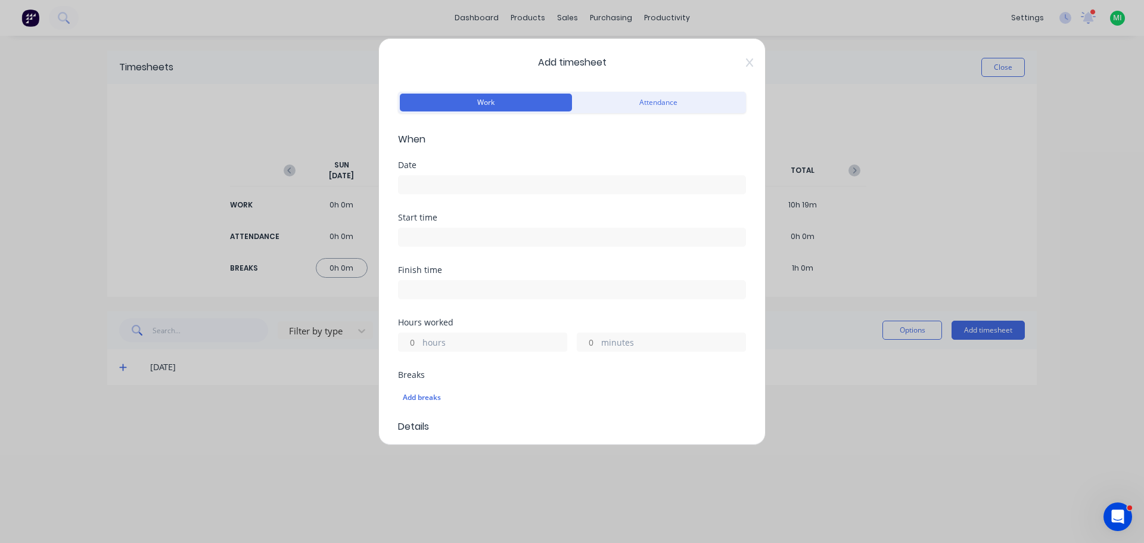
click at [452, 175] on label at bounding box center [572, 184] width 348 height 19
click at [452, 176] on input at bounding box center [572, 185] width 347 height 18
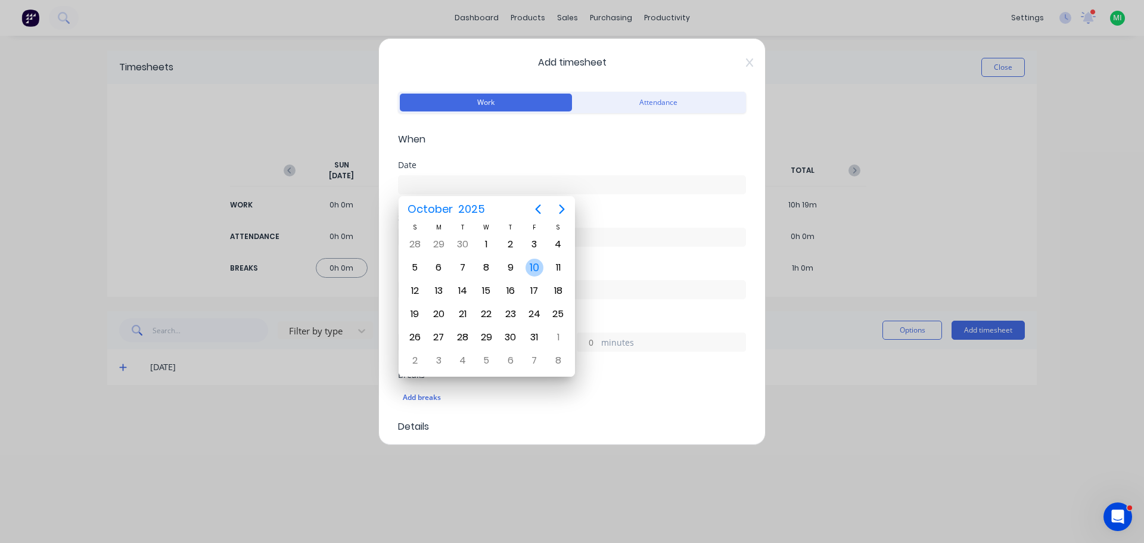
click at [533, 266] on div "10" at bounding box center [535, 268] width 18 height 18
type input "10/10/2025"
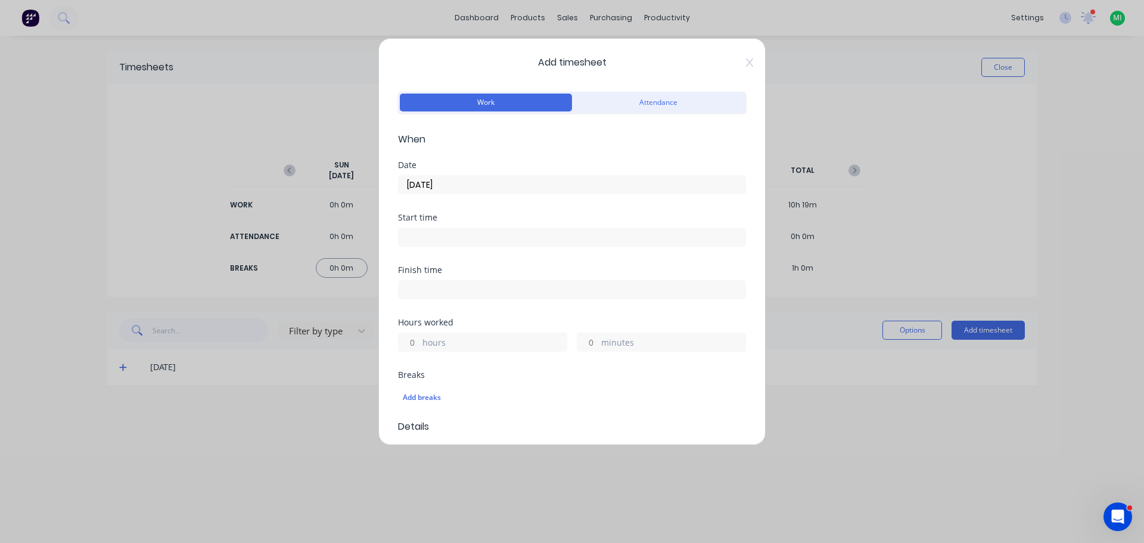
click at [440, 342] on label "hours" at bounding box center [495, 343] width 144 height 15
click at [420, 342] on input "hours" at bounding box center [409, 342] width 21 height 18
type input "8"
click at [453, 381] on div "Breaks Add breaks" at bounding box center [572, 390] width 348 height 39
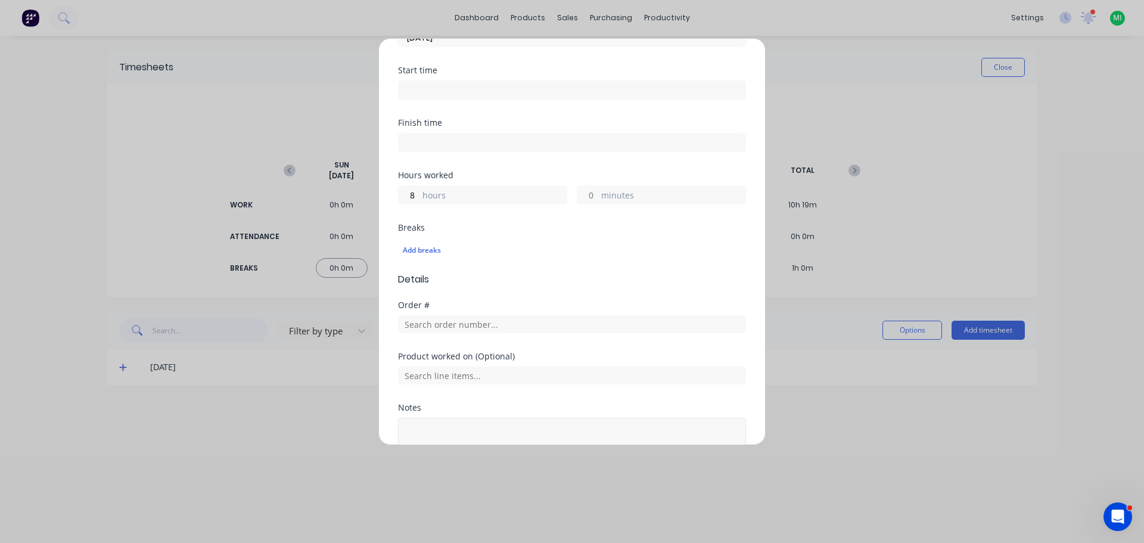
scroll to position [238, 0]
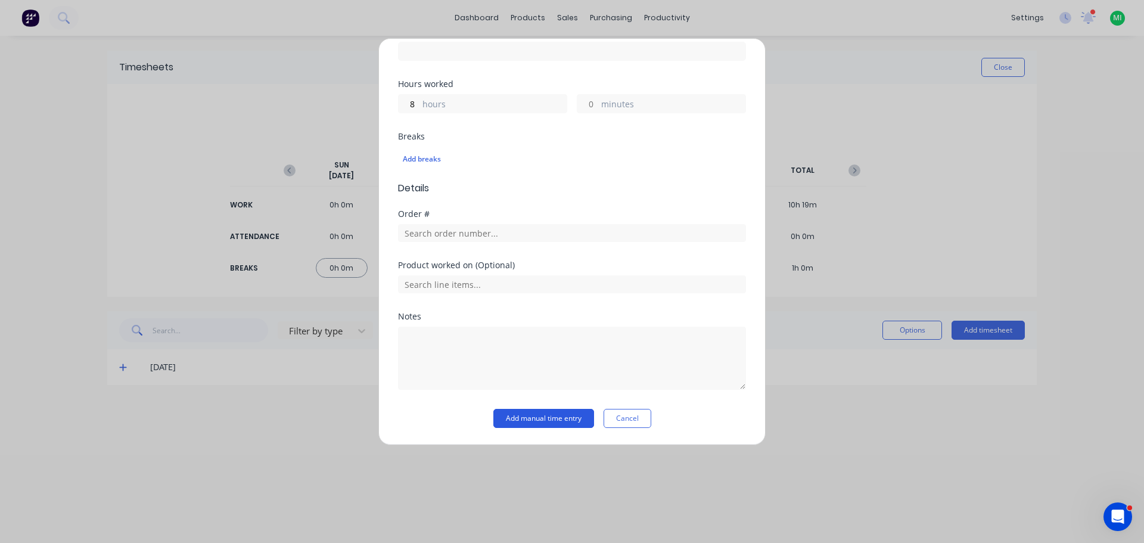
click at [520, 418] on button "Add manual time entry" at bounding box center [544, 418] width 101 height 19
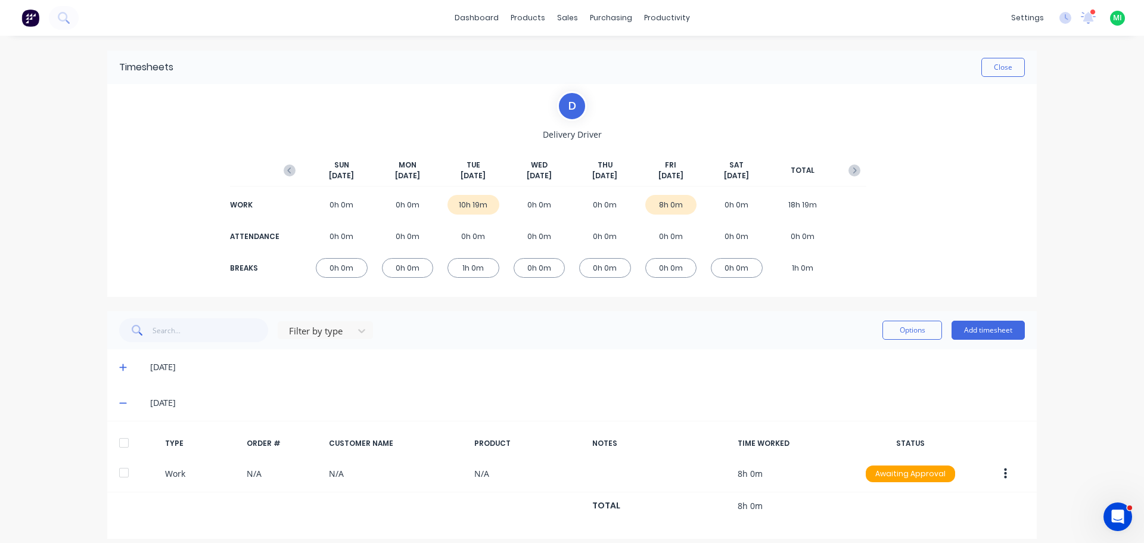
scroll to position [11, 0]
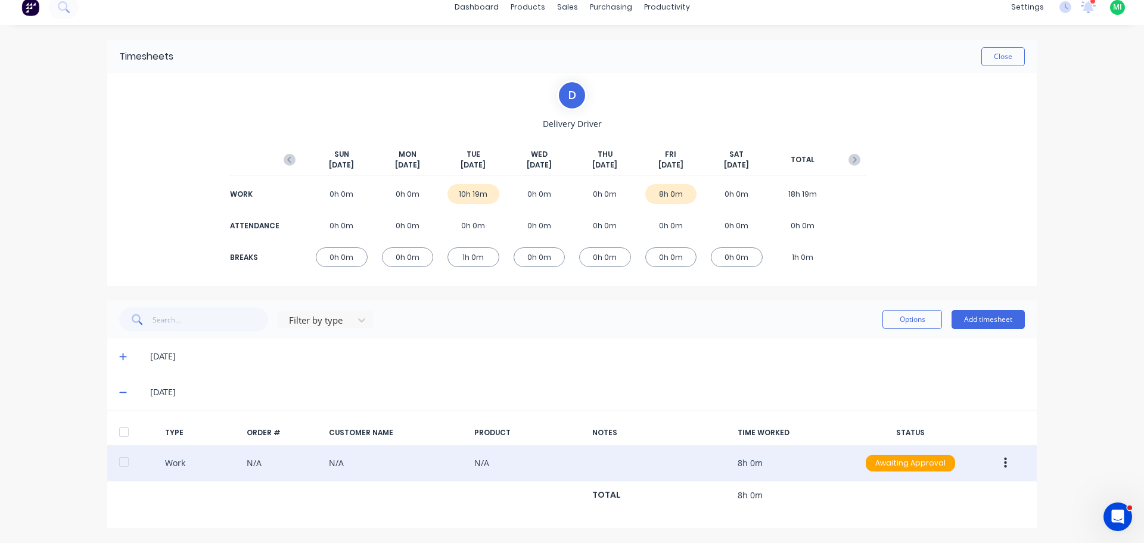
click at [1005, 465] on button "button" at bounding box center [1006, 462] width 28 height 21
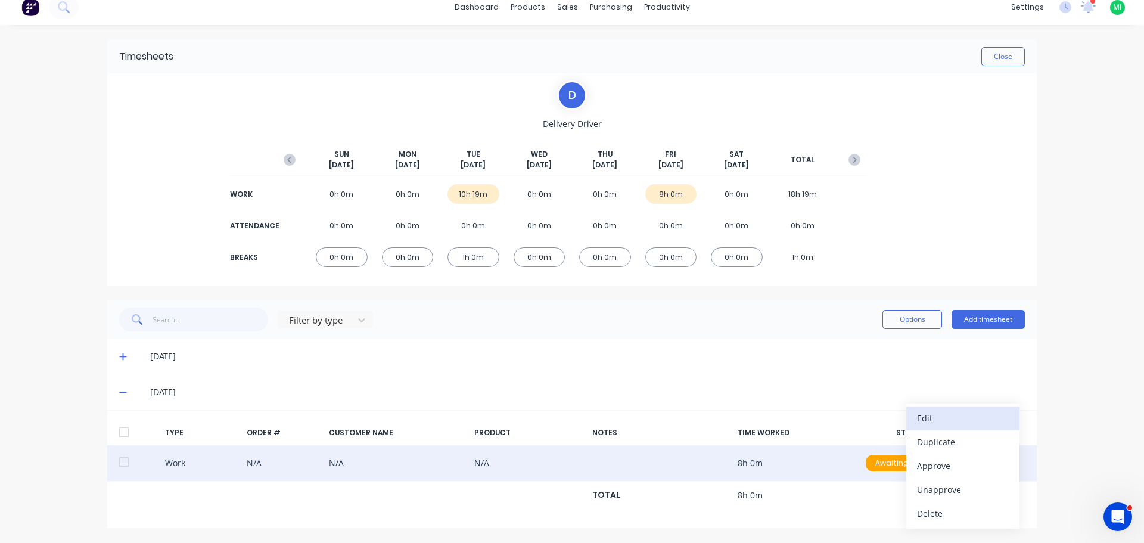
click at [948, 420] on div "Edit" at bounding box center [963, 417] width 92 height 17
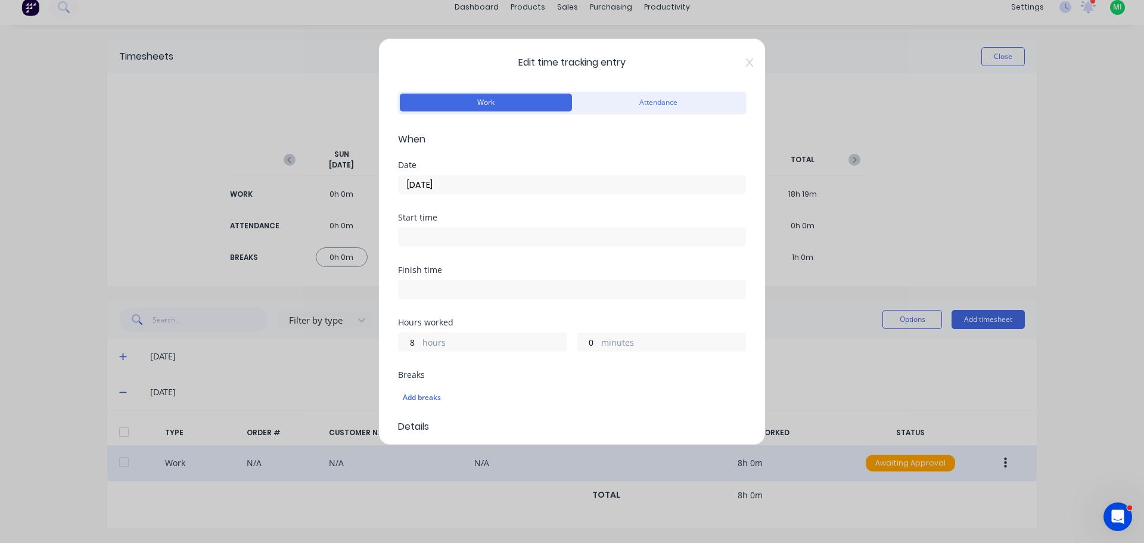
click at [418, 181] on input "10/10/2025" at bounding box center [572, 185] width 347 height 18
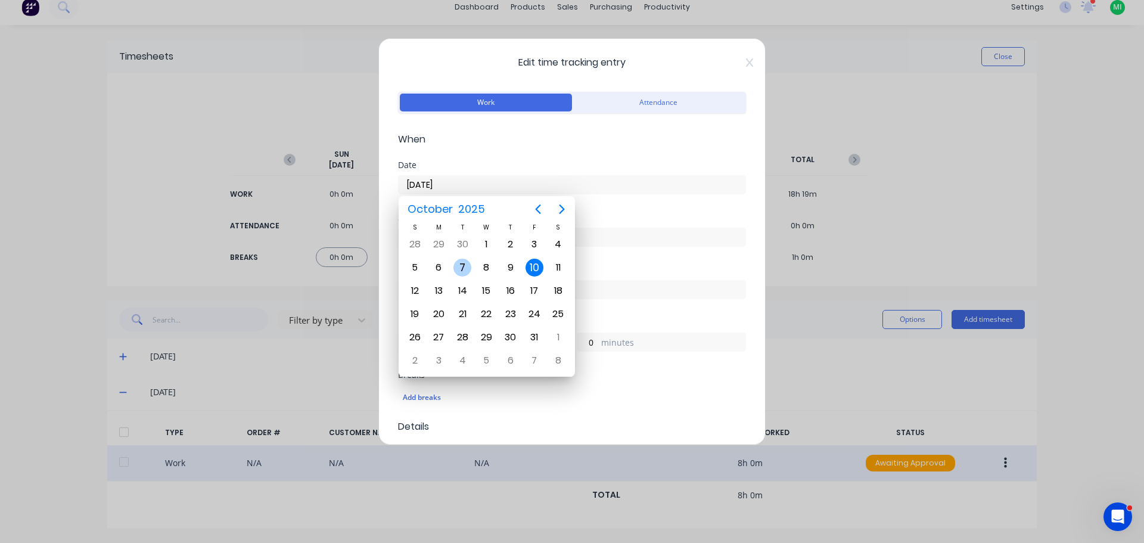
click at [460, 267] on div "7" at bounding box center [463, 268] width 18 height 18
type input "07/10/2025"
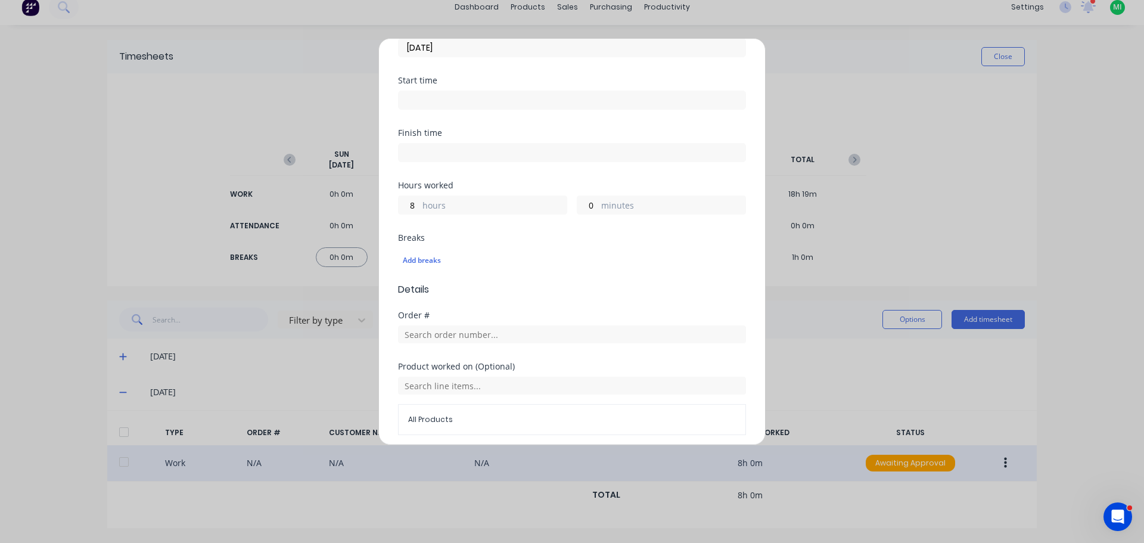
scroll to position [279, 0]
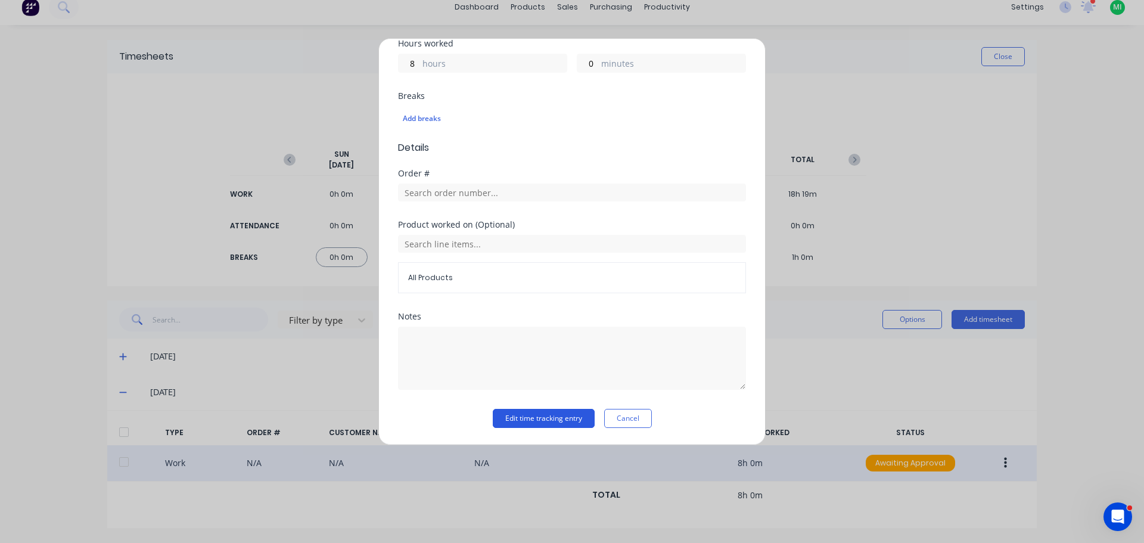
click at [545, 419] on button "Edit time tracking entry" at bounding box center [544, 418] width 102 height 19
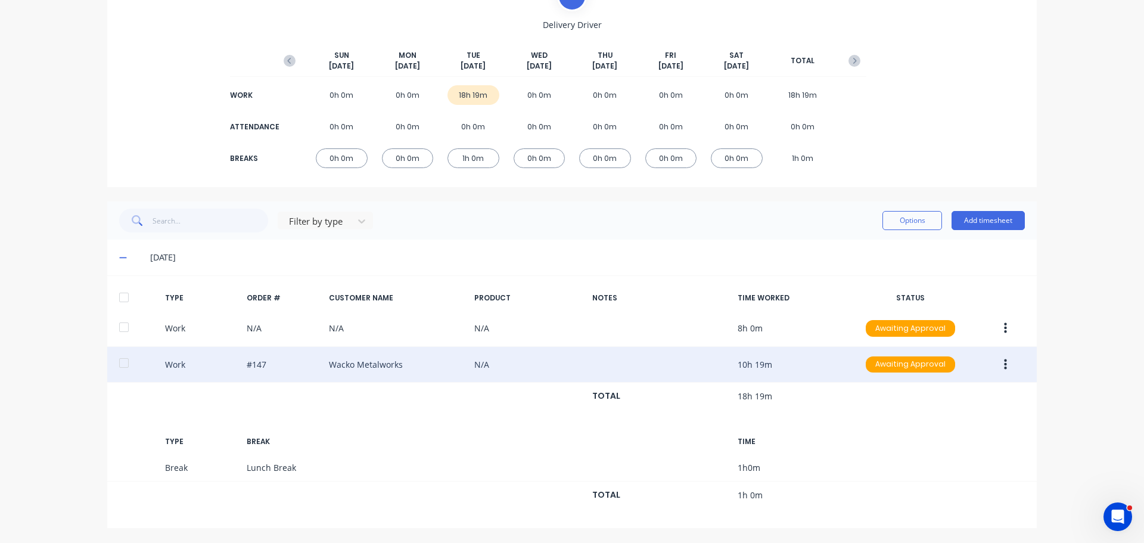
scroll to position [50, 0]
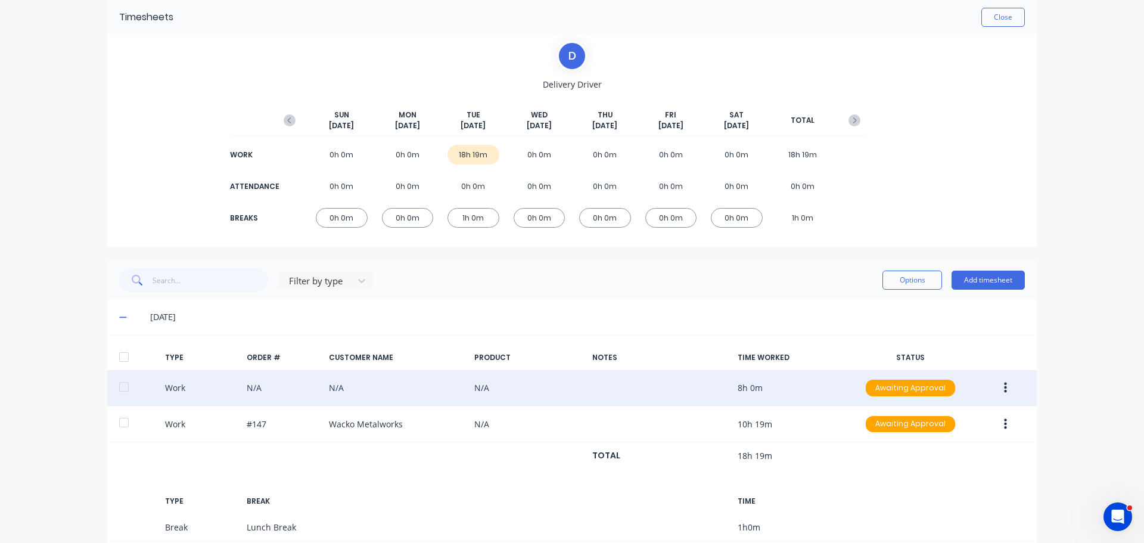
click at [1003, 387] on button "button" at bounding box center [1006, 387] width 28 height 21
click at [935, 338] on div "Edit" at bounding box center [963, 342] width 92 height 17
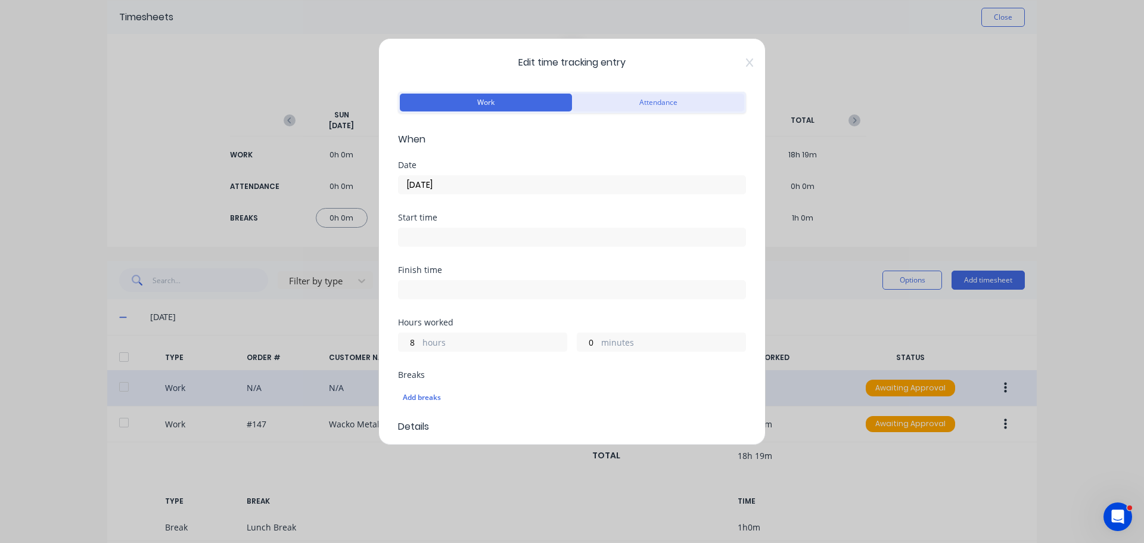
click at [606, 98] on button "Attendance" at bounding box center [658, 103] width 172 height 18
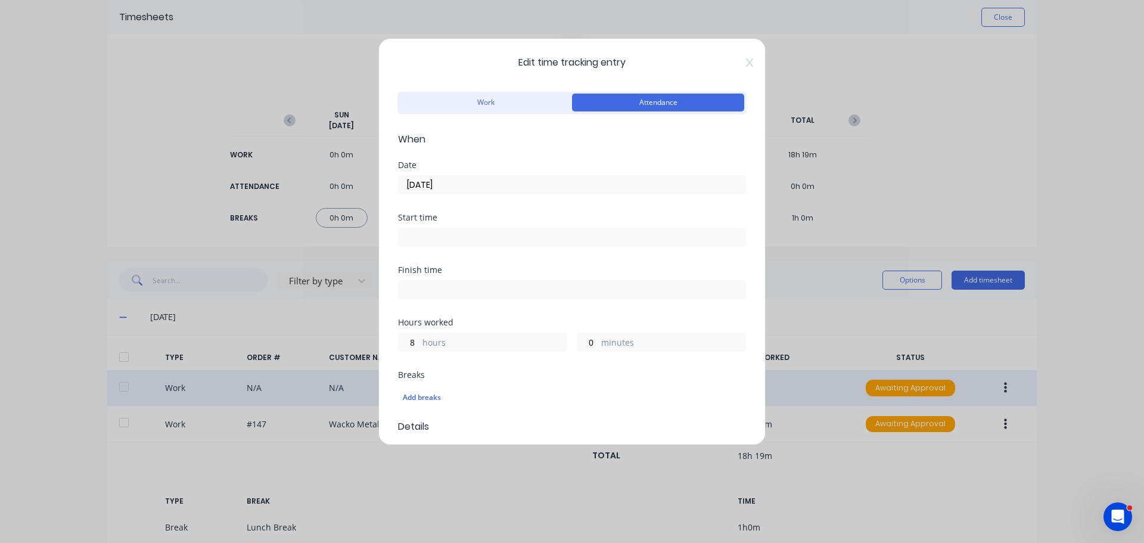
click at [438, 234] on input at bounding box center [572, 237] width 347 height 18
type input "11:51 AM"
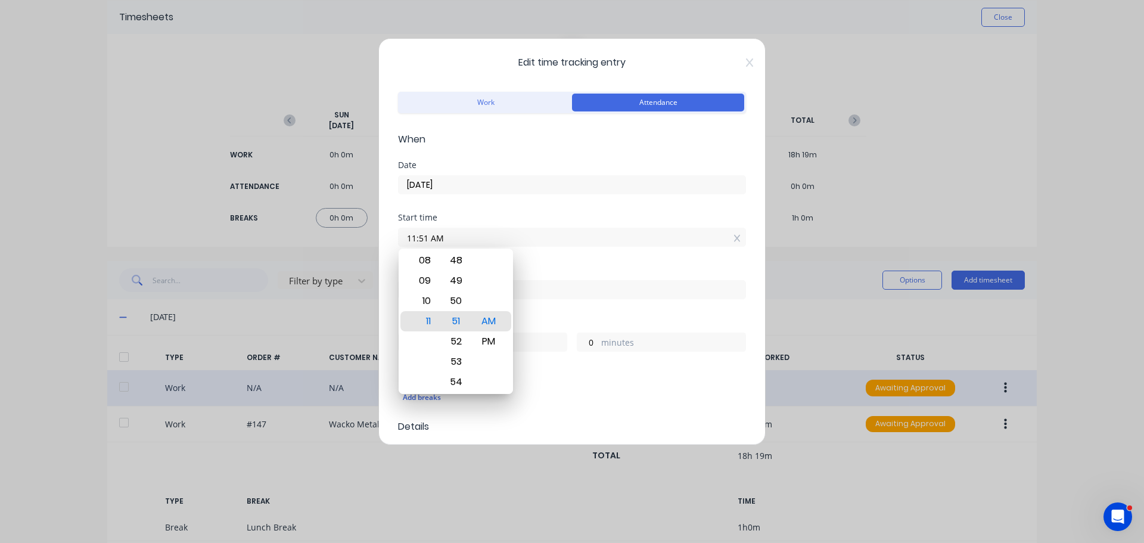
click at [578, 270] on div "Finish time" at bounding box center [572, 270] width 348 height 8
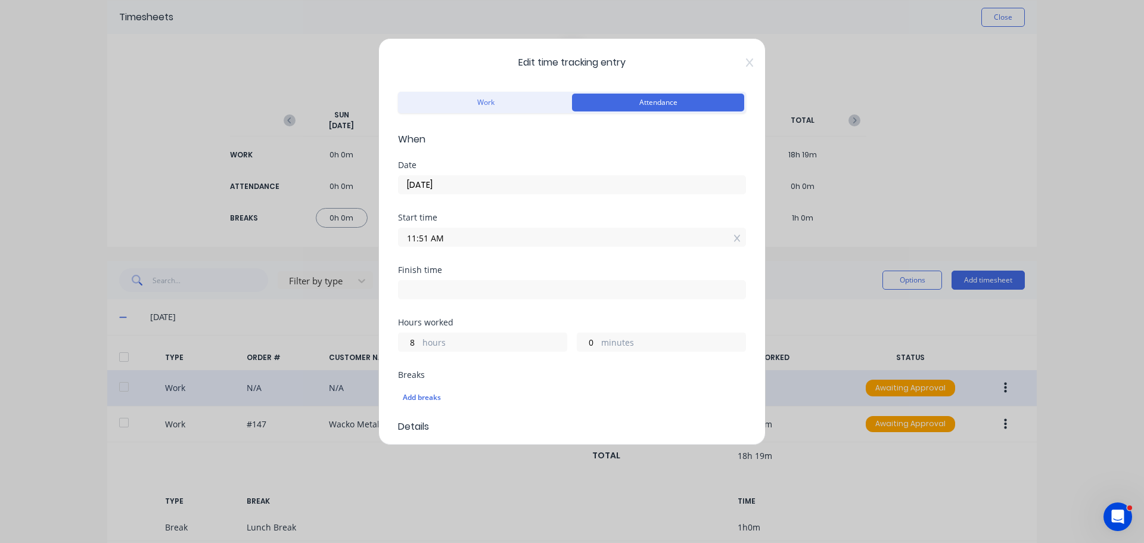
click at [551, 286] on input at bounding box center [572, 290] width 347 height 18
type input "11:51 AM"
type input "0"
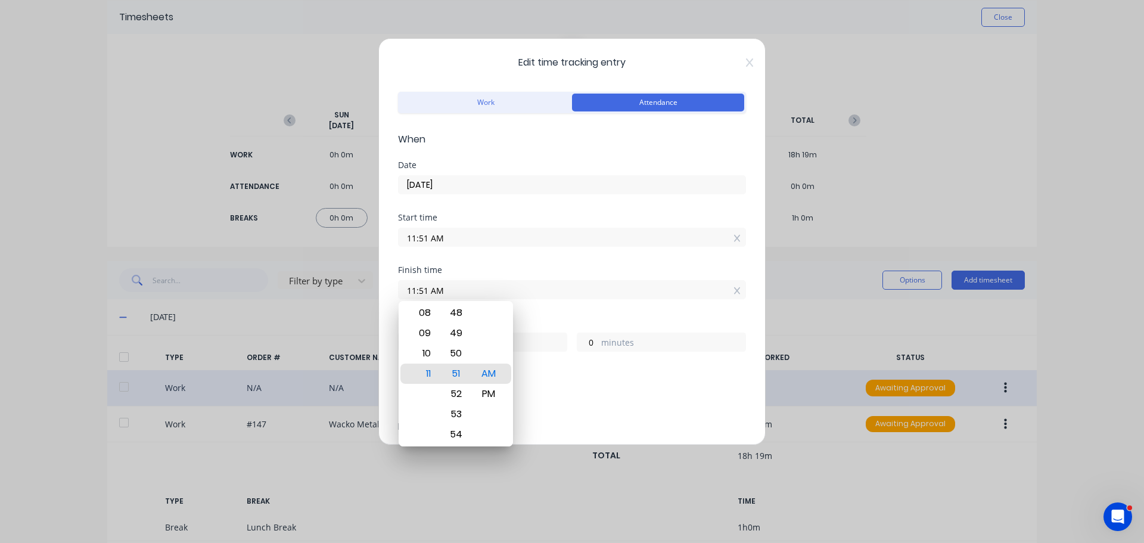
click at [551, 270] on div "Finish time" at bounding box center [572, 270] width 348 height 8
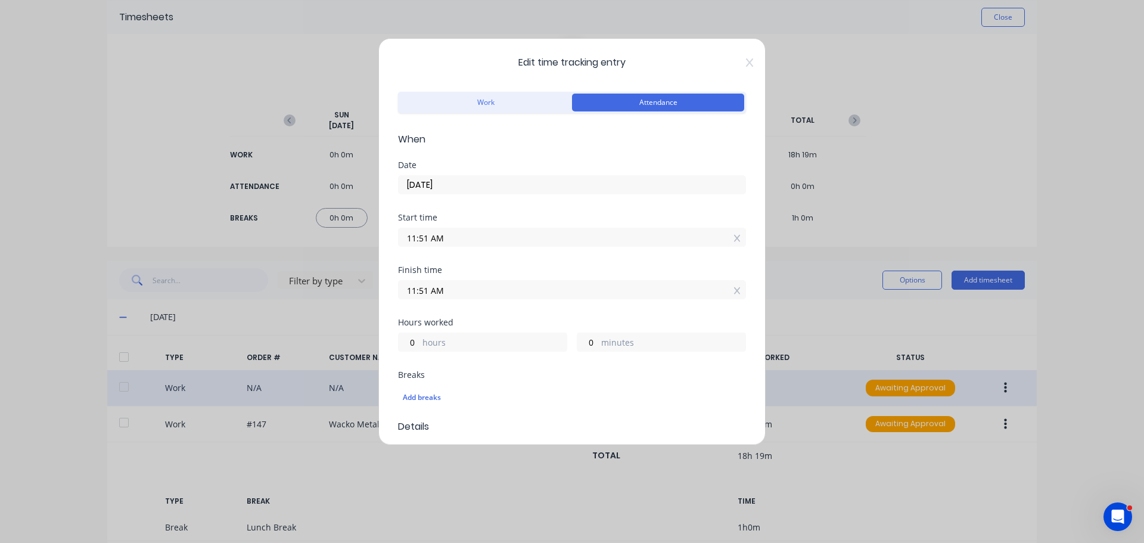
scroll to position [136, 0]
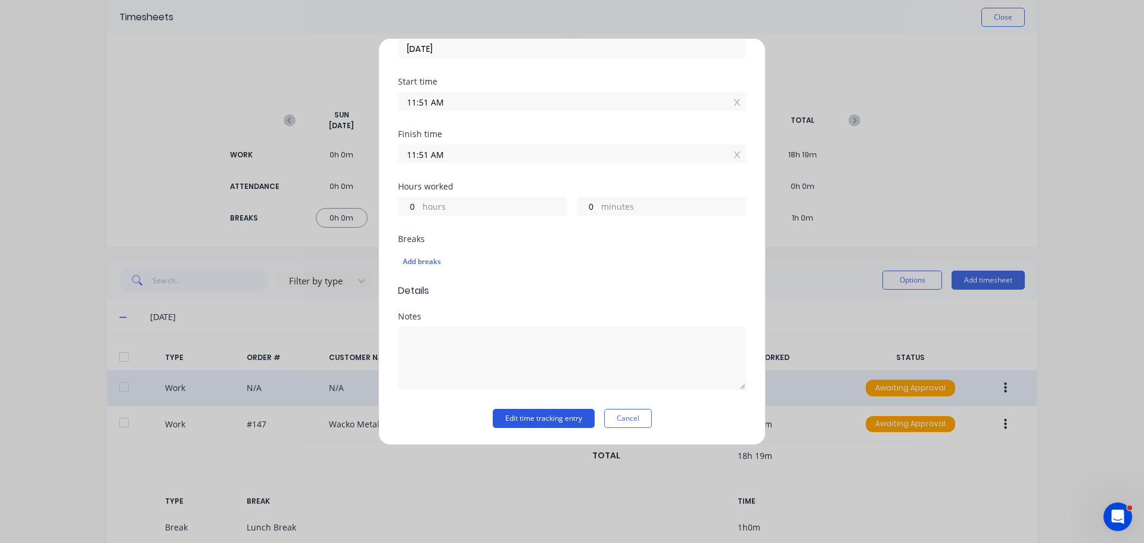
click at [513, 418] on button "Edit time tracking entry" at bounding box center [544, 418] width 102 height 19
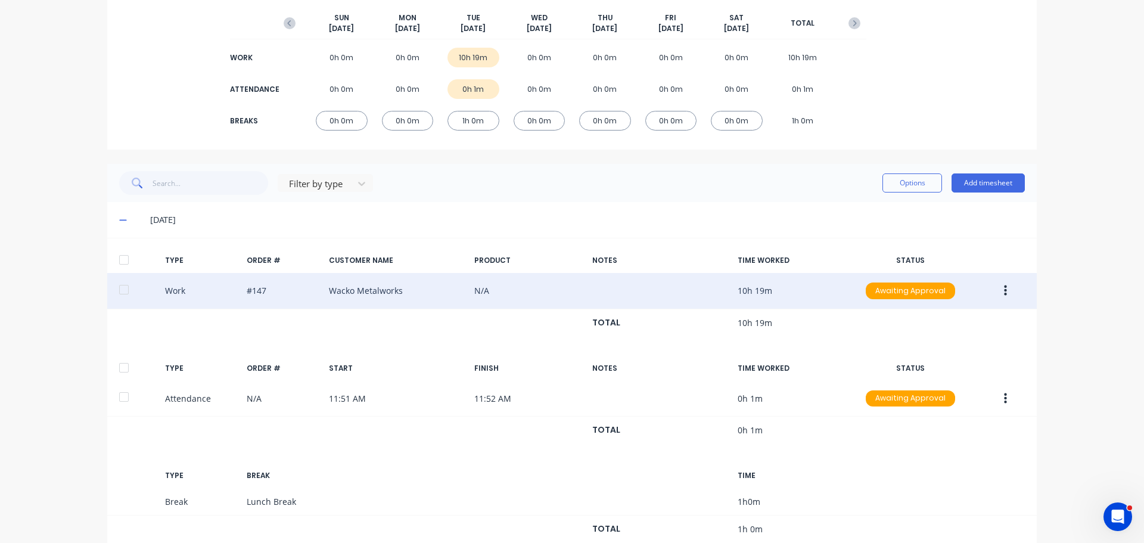
scroll to position [169, 0]
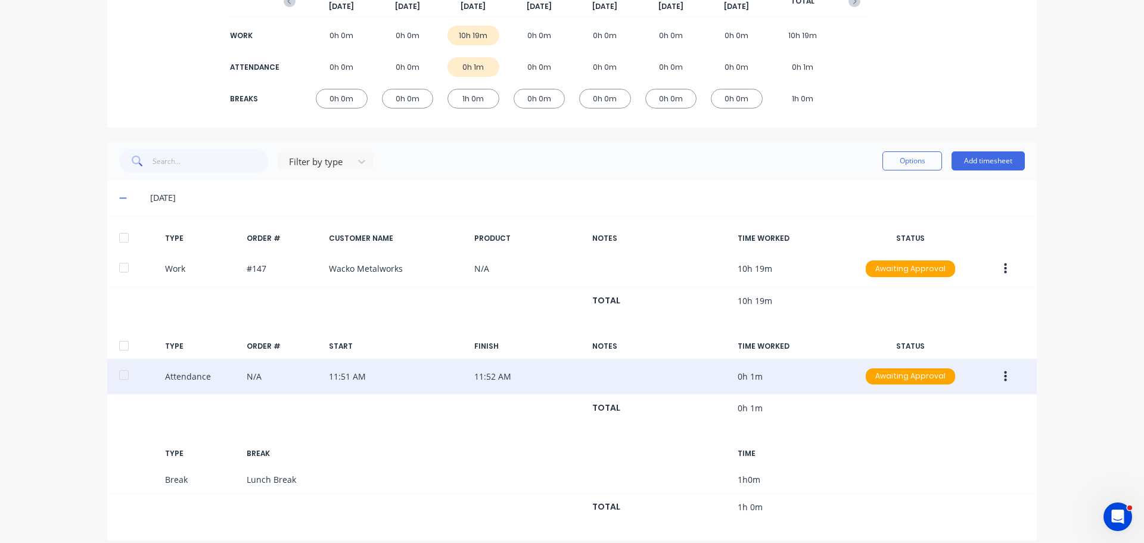
click at [1005, 380] on button "button" at bounding box center [1006, 376] width 28 height 21
click at [938, 324] on div "Edit" at bounding box center [963, 331] width 92 height 17
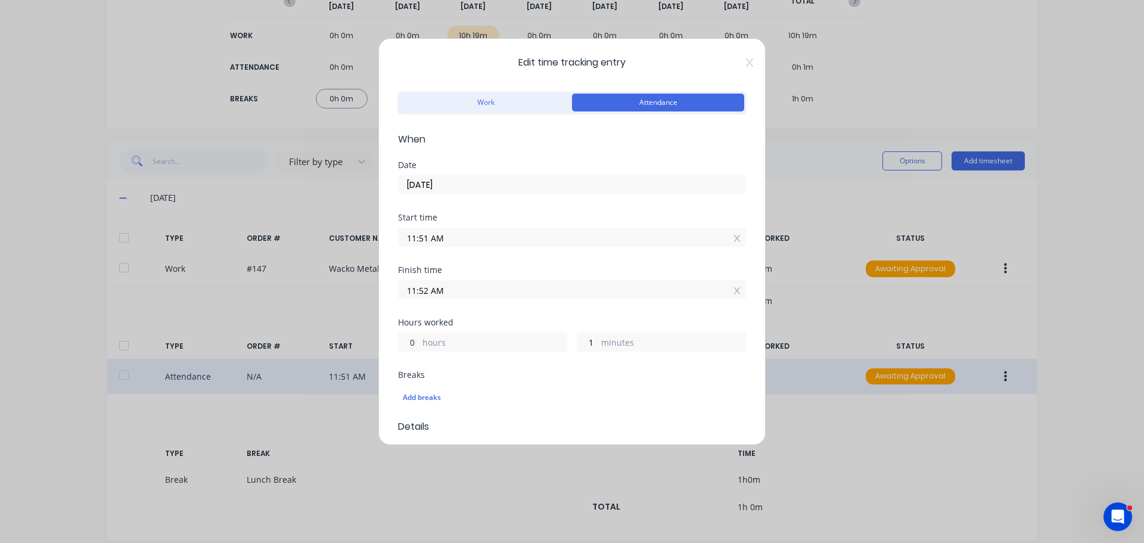
drag, startPoint x: 417, startPoint y: 343, endPoint x: 395, endPoint y: 346, distance: 22.3
click at [395, 346] on div "Edit time tracking entry Work Attendance When Date 07/10/2025 Start time 11:51 …" at bounding box center [571, 241] width 387 height 407
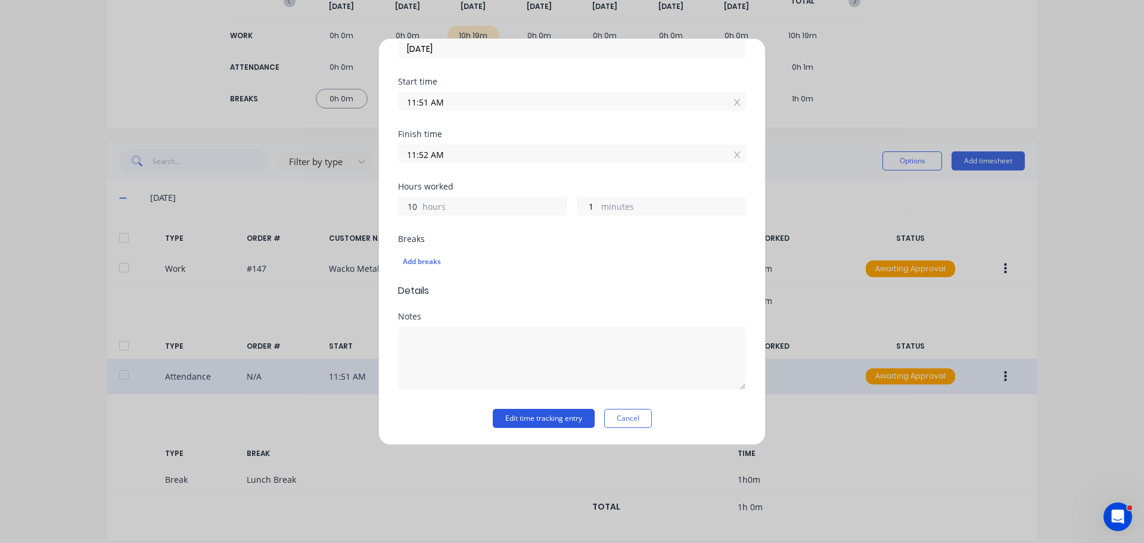
type input "10"
type input "09:52 PM"
click at [536, 414] on button "Edit time tracking entry" at bounding box center [544, 418] width 102 height 19
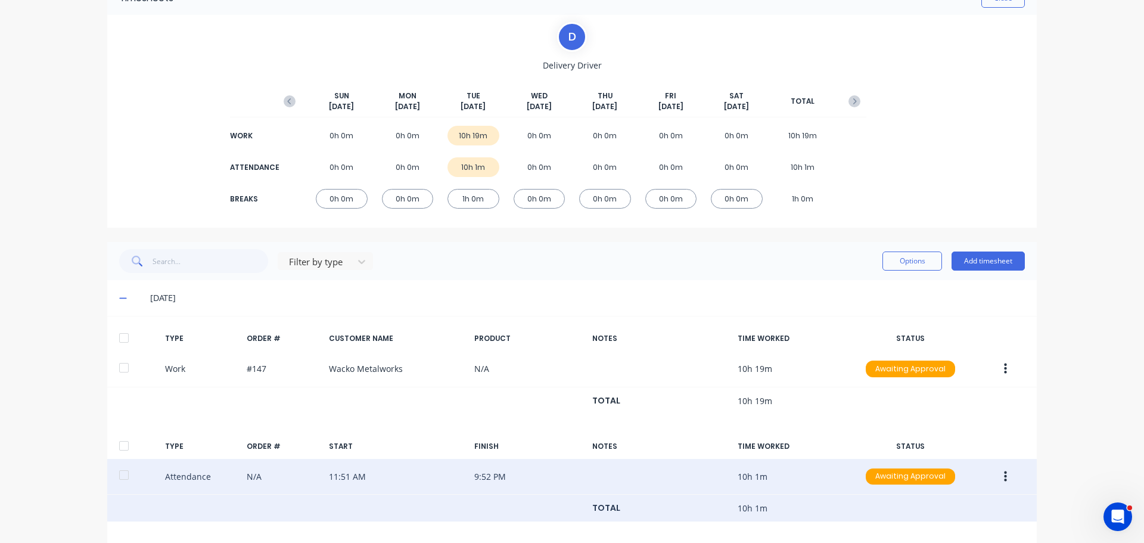
scroll to position [50, 0]
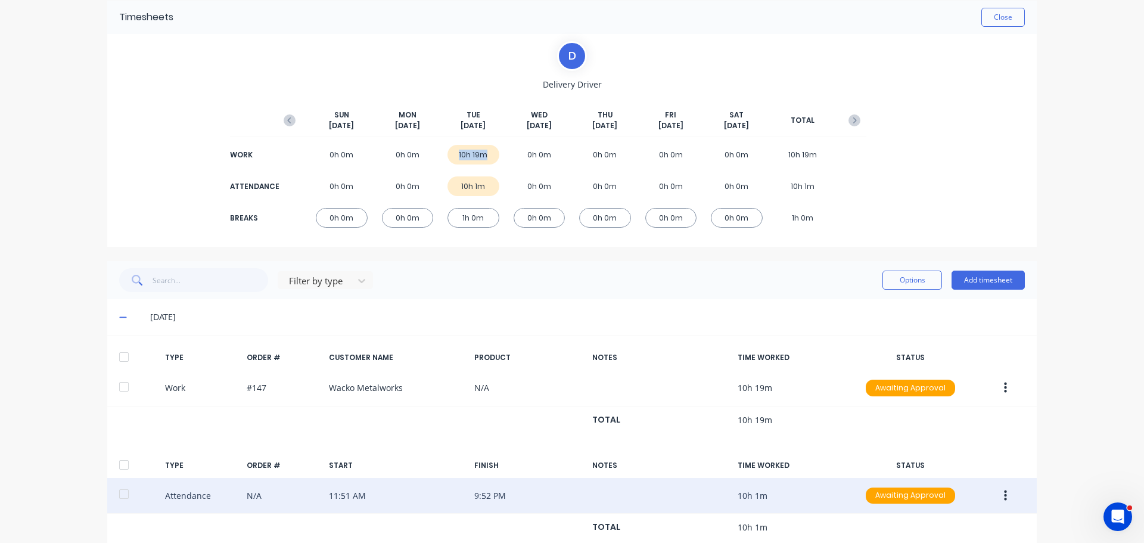
drag, startPoint x: 494, startPoint y: 159, endPoint x: 431, endPoint y: 156, distance: 63.3
click at [431, 156] on div "WORK 0h 0m 0h 0m 10h 19m 0h 0m 0h 0m 0h 0m 0h 0m 10h 19m" at bounding box center [572, 154] width 589 height 27
click at [463, 151] on div "10h 19m" at bounding box center [474, 155] width 52 height 20
click at [474, 189] on div "10h 1m" at bounding box center [474, 186] width 52 height 20
